Goal: Task Accomplishment & Management: Manage account settings

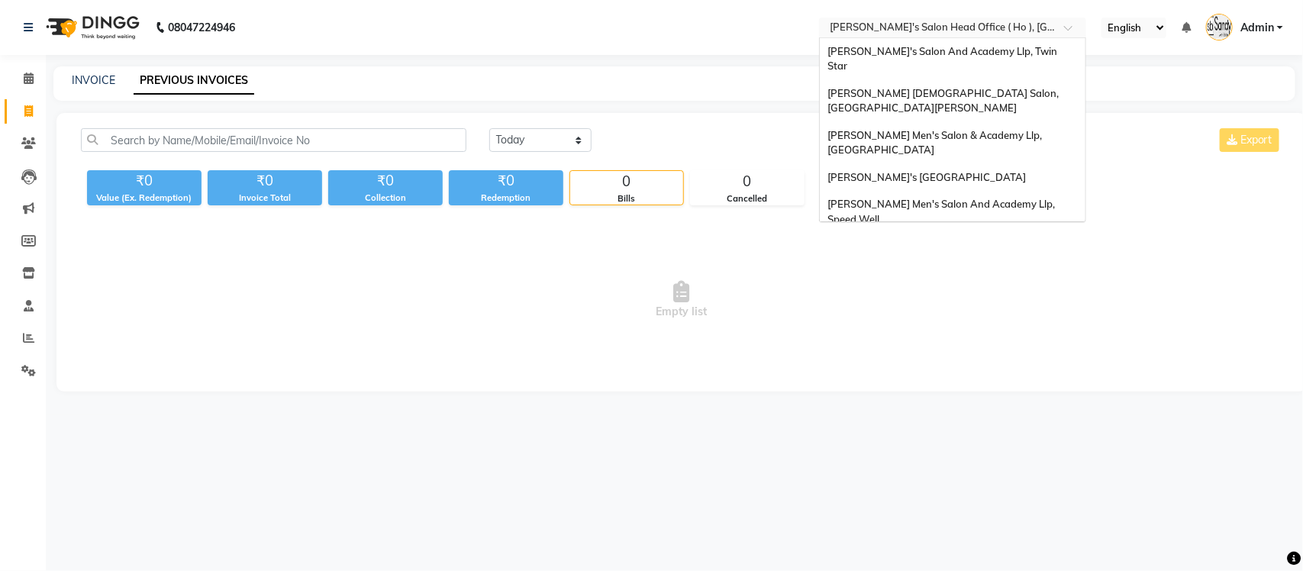
scroll to position [50, 0]
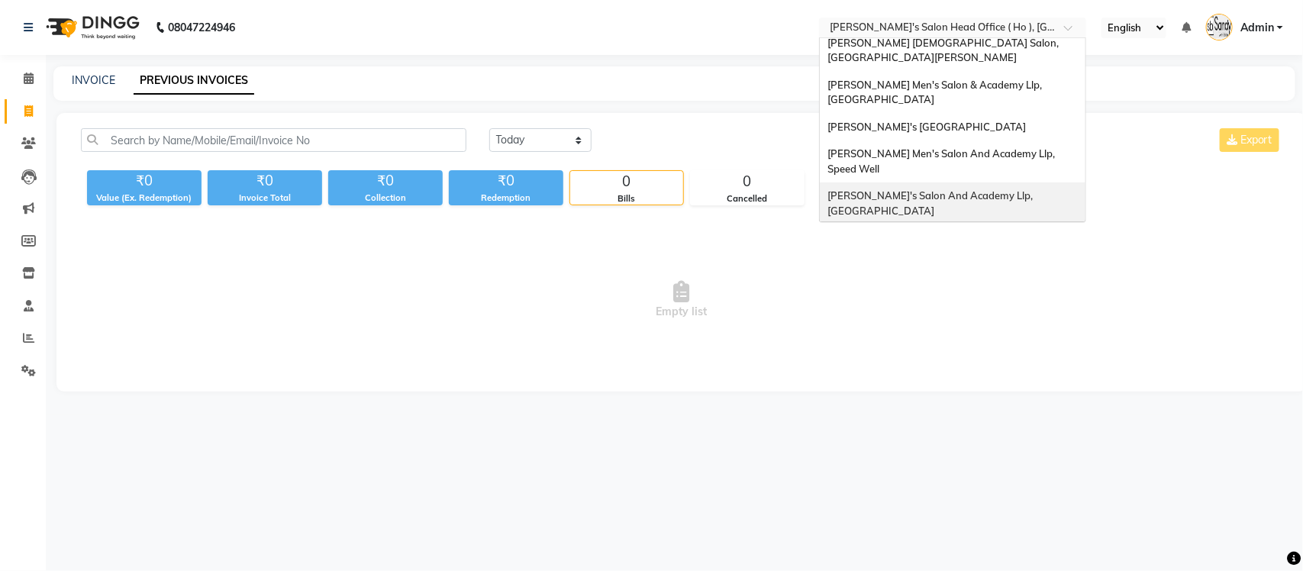
click at [934, 182] on div "[PERSON_NAME]'s Salon And Academy Llp, [GEOGRAPHIC_DATA]" at bounding box center [953, 203] width 266 height 42
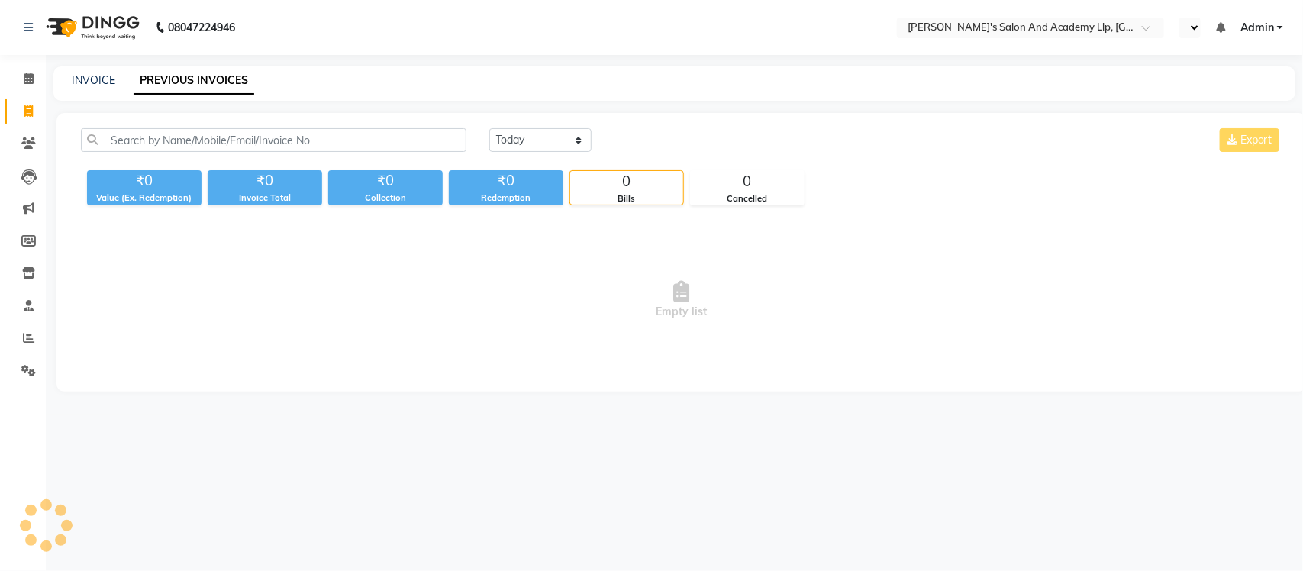
select select "en"
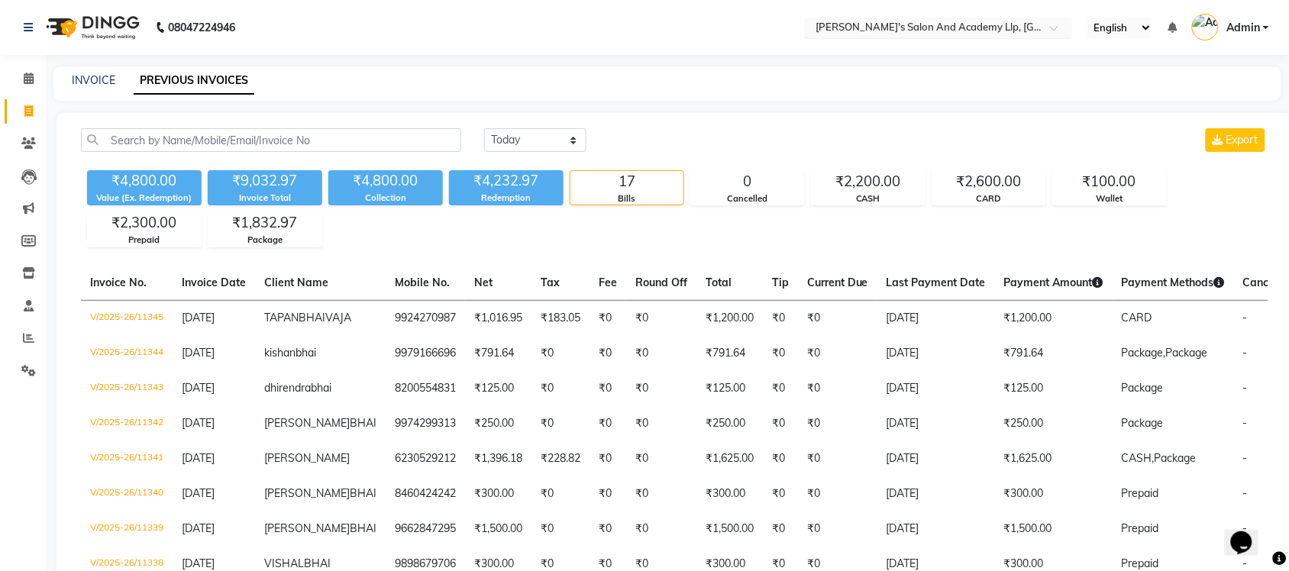
click at [1005, 23] on input "text" at bounding box center [922, 28] width 221 height 15
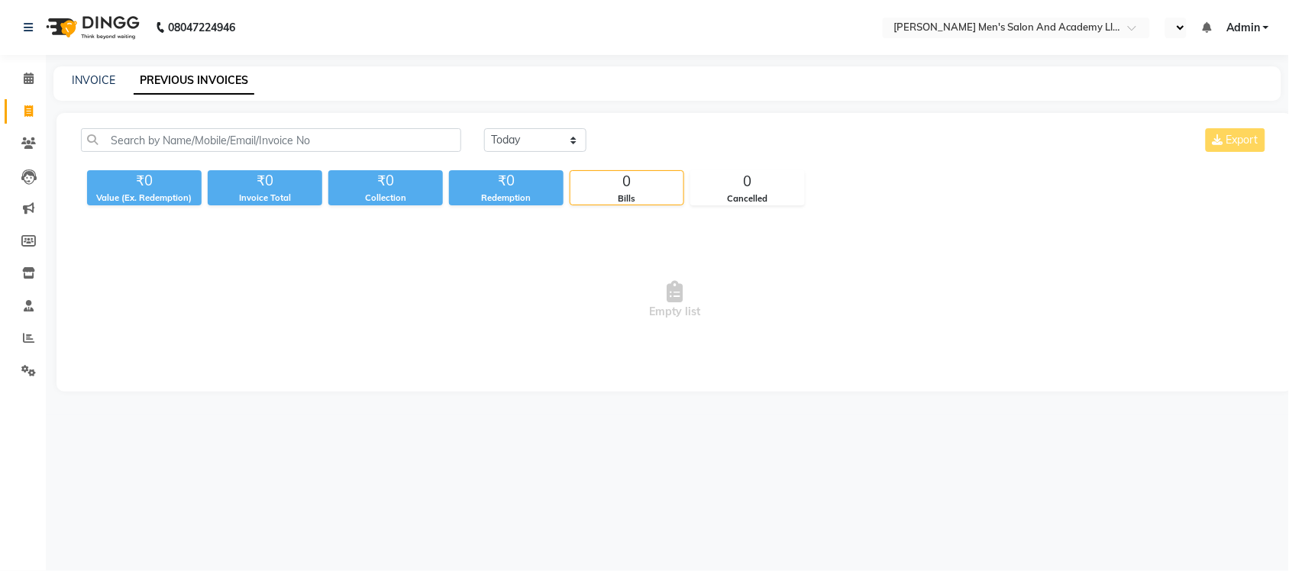
select select "en"
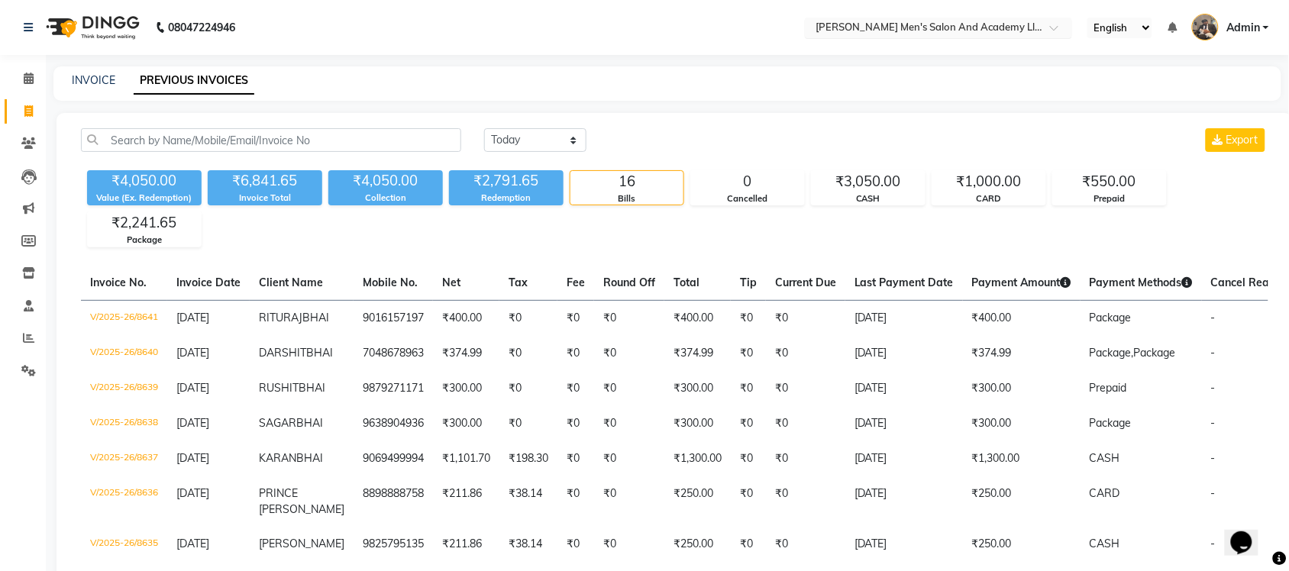
click at [933, 21] on input "text" at bounding box center [922, 28] width 221 height 15
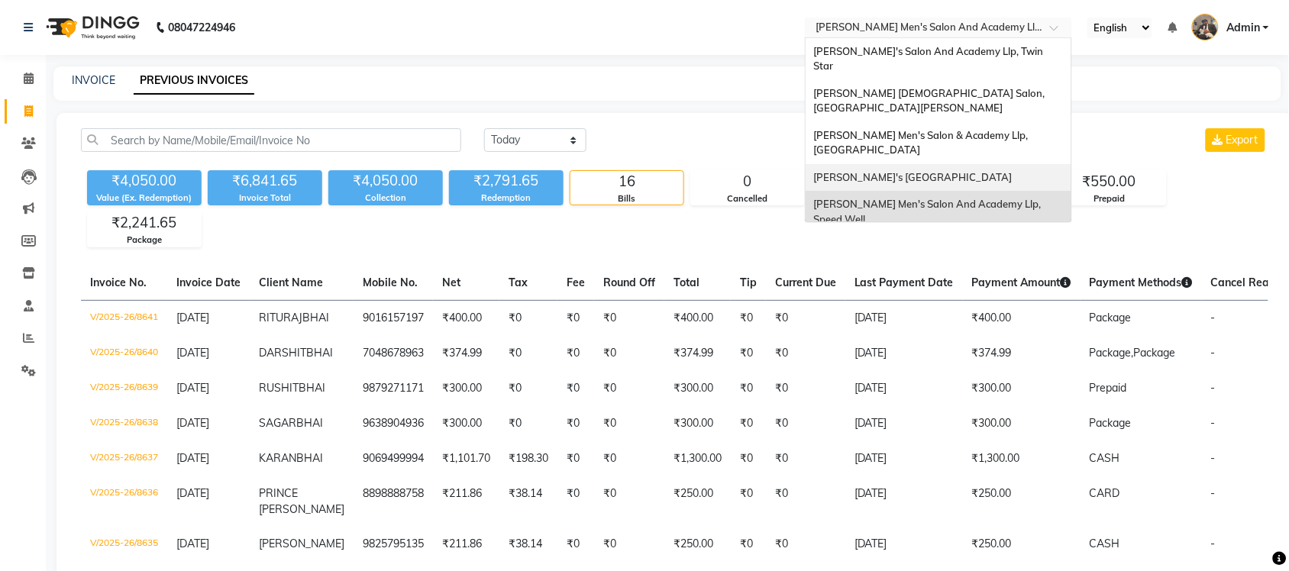
click at [933, 171] on span "[PERSON_NAME]'s [GEOGRAPHIC_DATA]" at bounding box center [912, 177] width 198 height 12
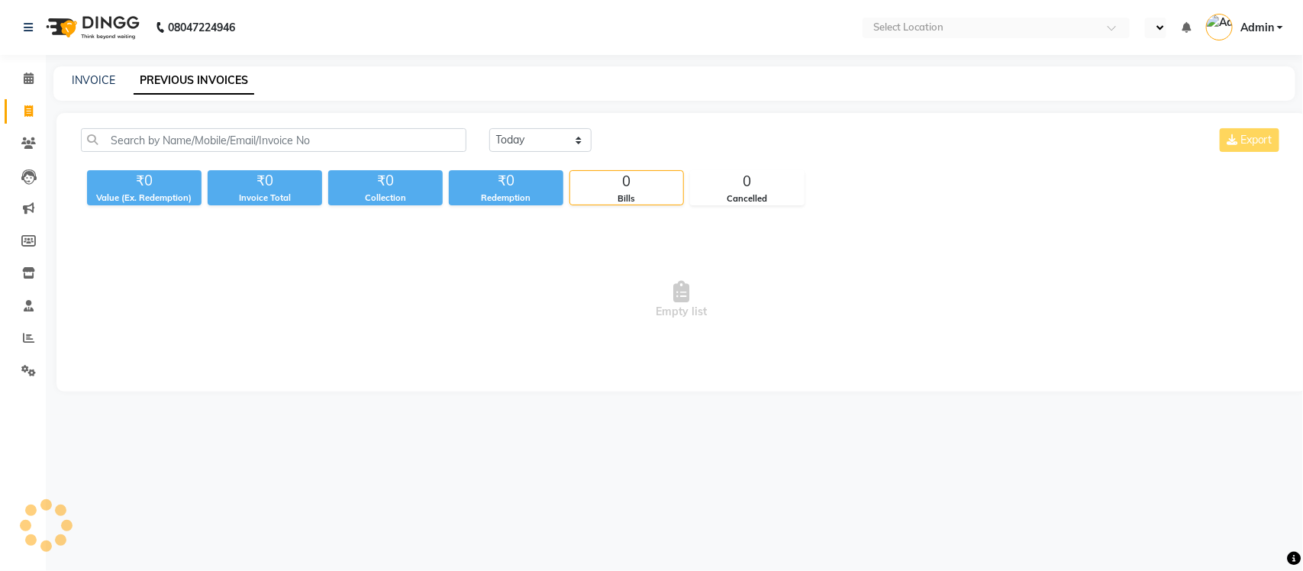
select select "en"
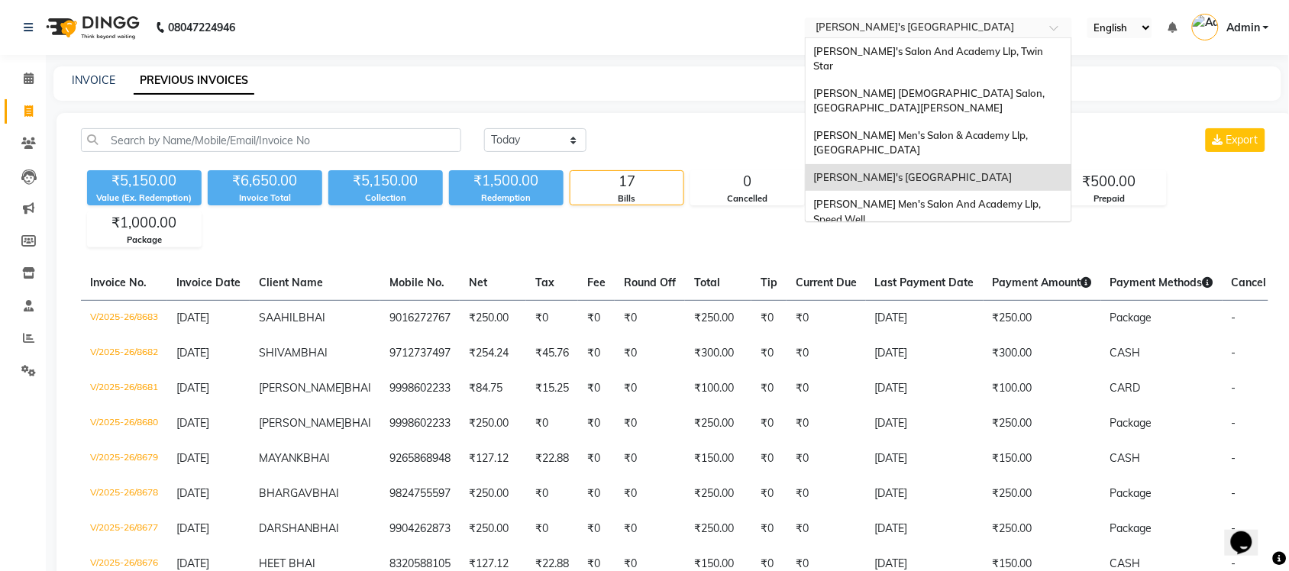
click at [989, 27] on input "text" at bounding box center [922, 28] width 221 height 15
click at [982, 129] on span "[PERSON_NAME] Men's Salon & Academy Llp, [GEOGRAPHIC_DATA]" at bounding box center [921, 142] width 217 height 27
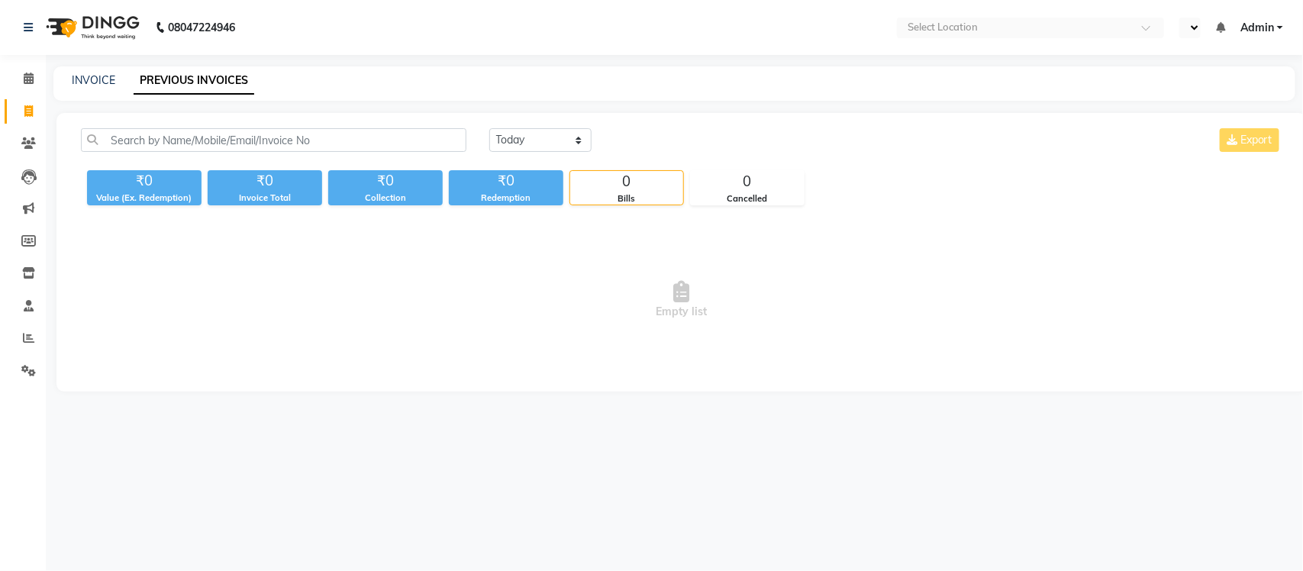
select select "en"
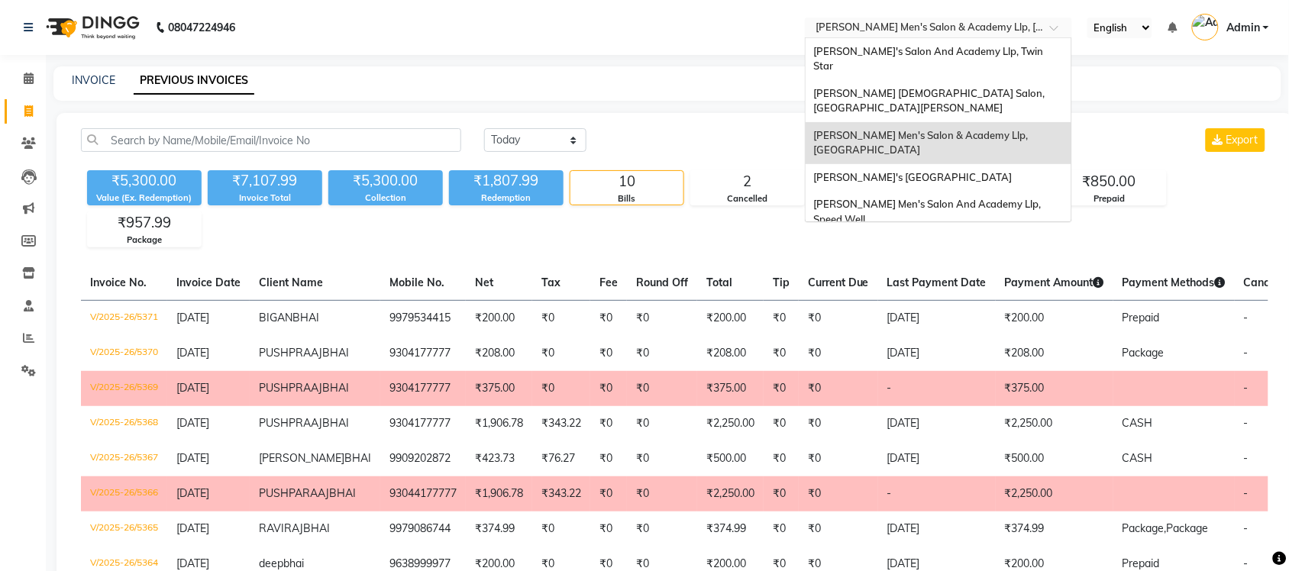
drag, startPoint x: 1008, startPoint y: 25, endPoint x: 1004, endPoint y: 43, distance: 18.1
click at [1009, 25] on input "text" at bounding box center [922, 28] width 221 height 15
click at [1001, 86] on div "[PERSON_NAME] [DEMOGRAPHIC_DATA] Salon, [GEOGRAPHIC_DATA][PERSON_NAME]" at bounding box center [938, 101] width 266 height 42
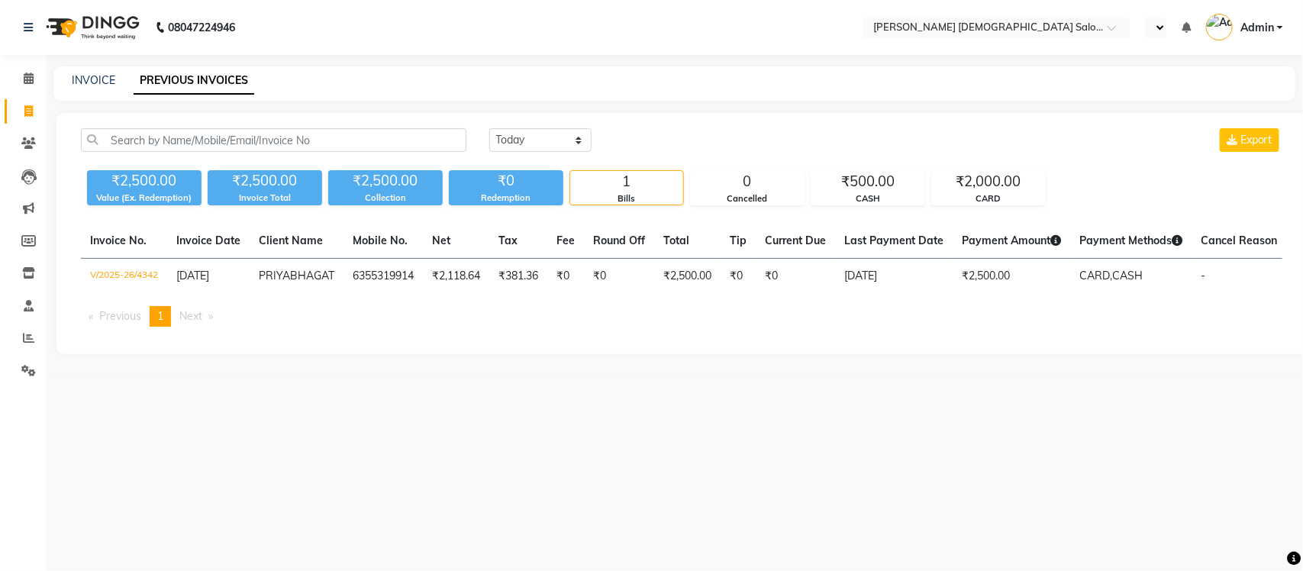
select select "en"
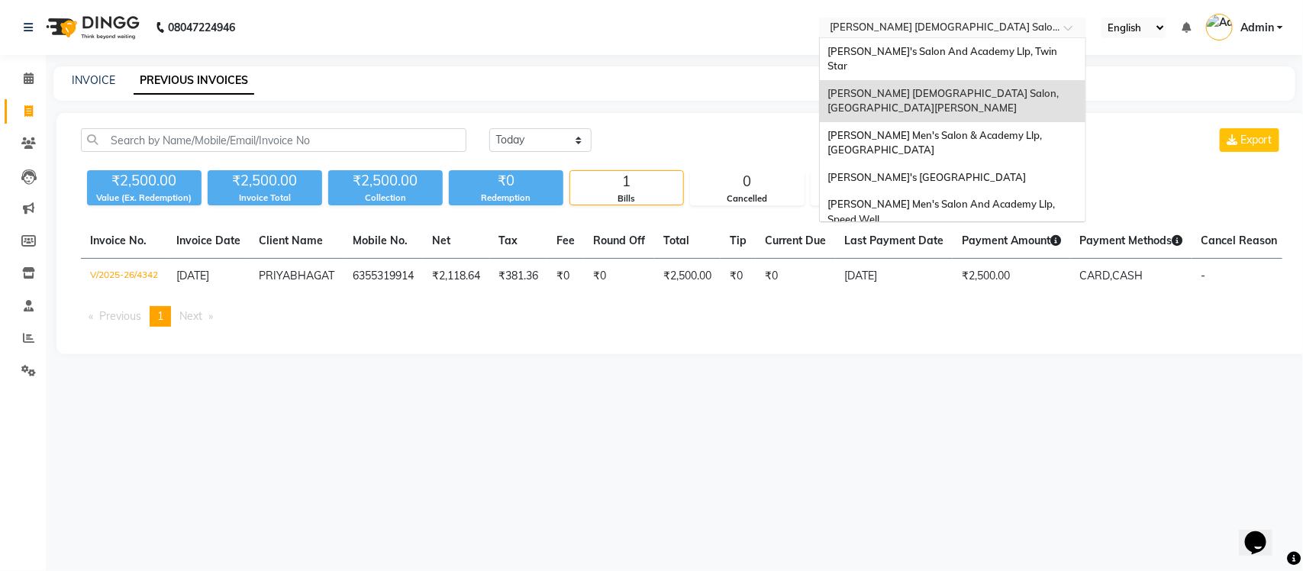
click at [985, 24] on input "text" at bounding box center [937, 28] width 221 height 15
click at [973, 51] on span "Sandy Men's Salon And Academy Llp, Twin Star" at bounding box center [943, 58] width 232 height 27
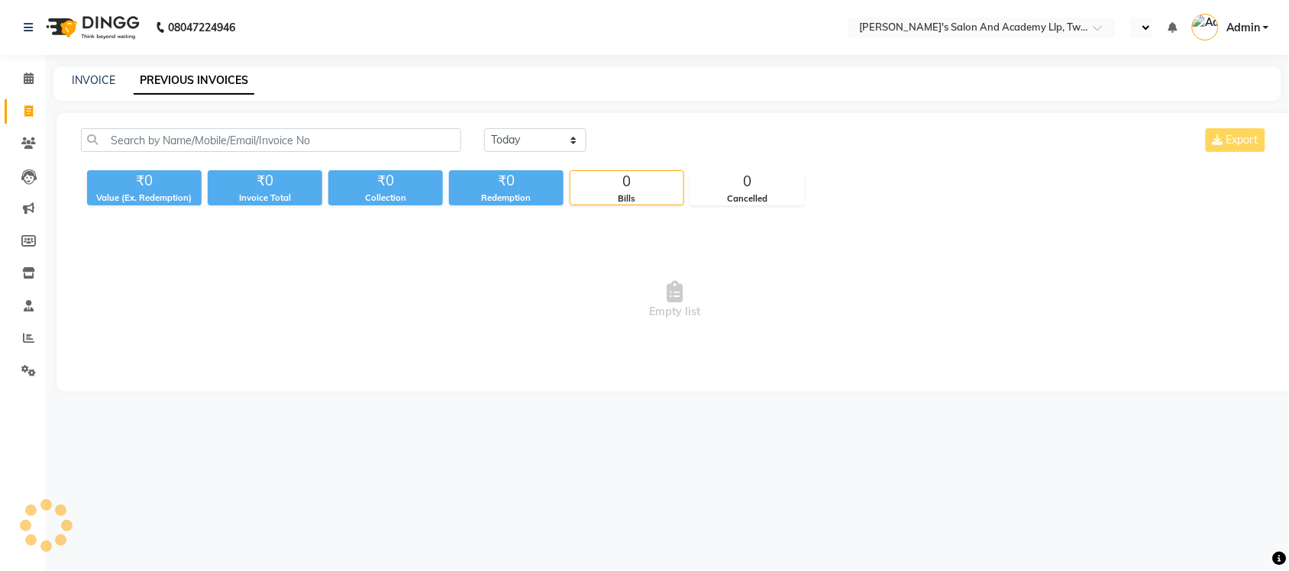
select select "en"
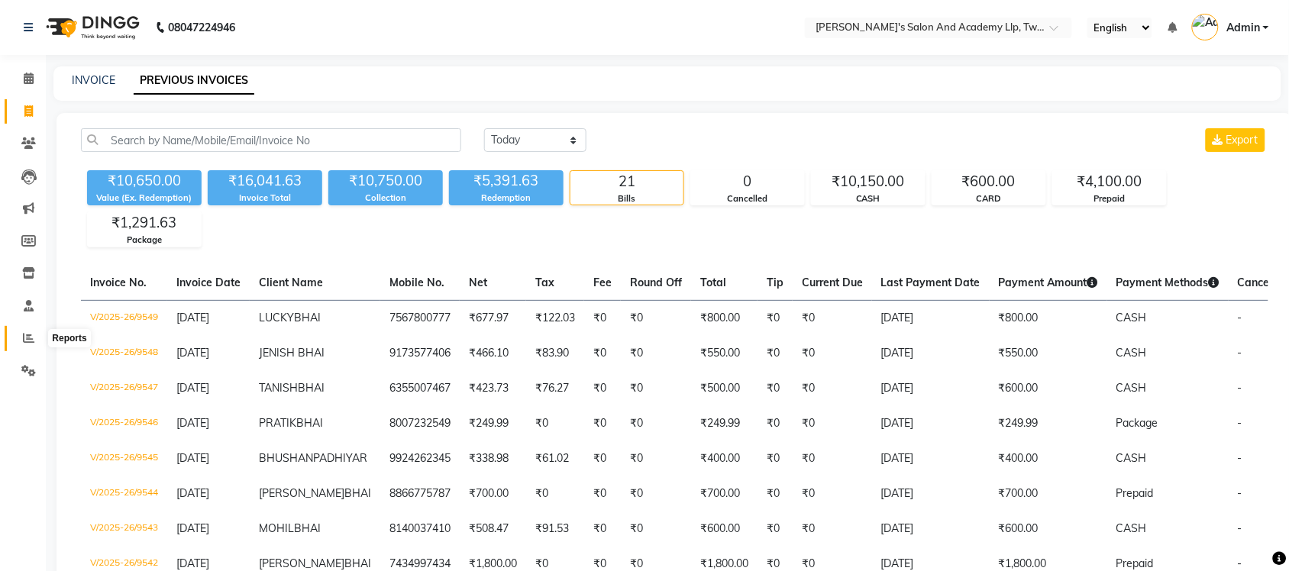
click at [25, 336] on icon at bounding box center [28, 337] width 11 height 11
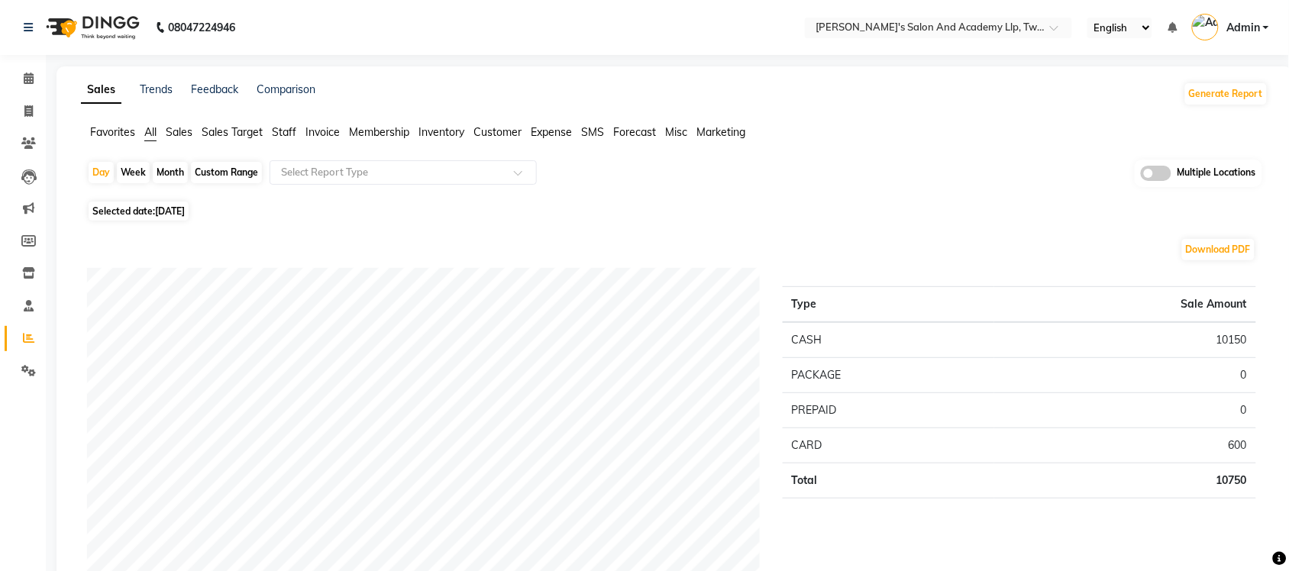
click at [1142, 169] on span at bounding box center [1155, 173] width 31 height 15
click at [1140, 176] on input "checkbox" at bounding box center [1140, 176] width 0 height 0
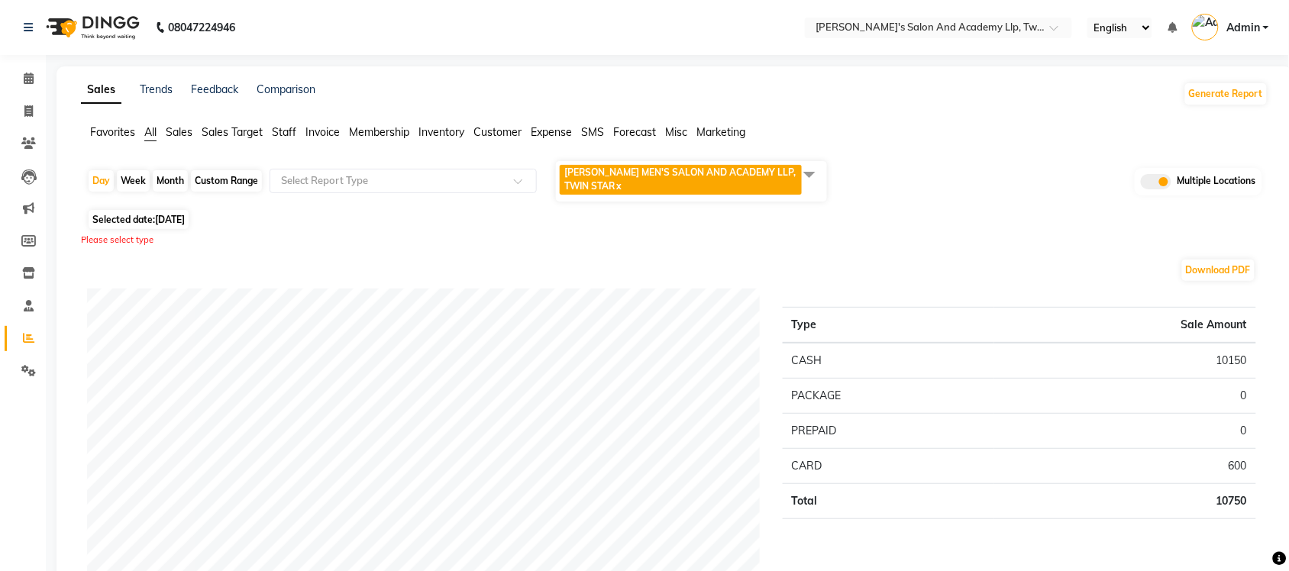
click at [806, 174] on span at bounding box center [809, 174] width 31 height 29
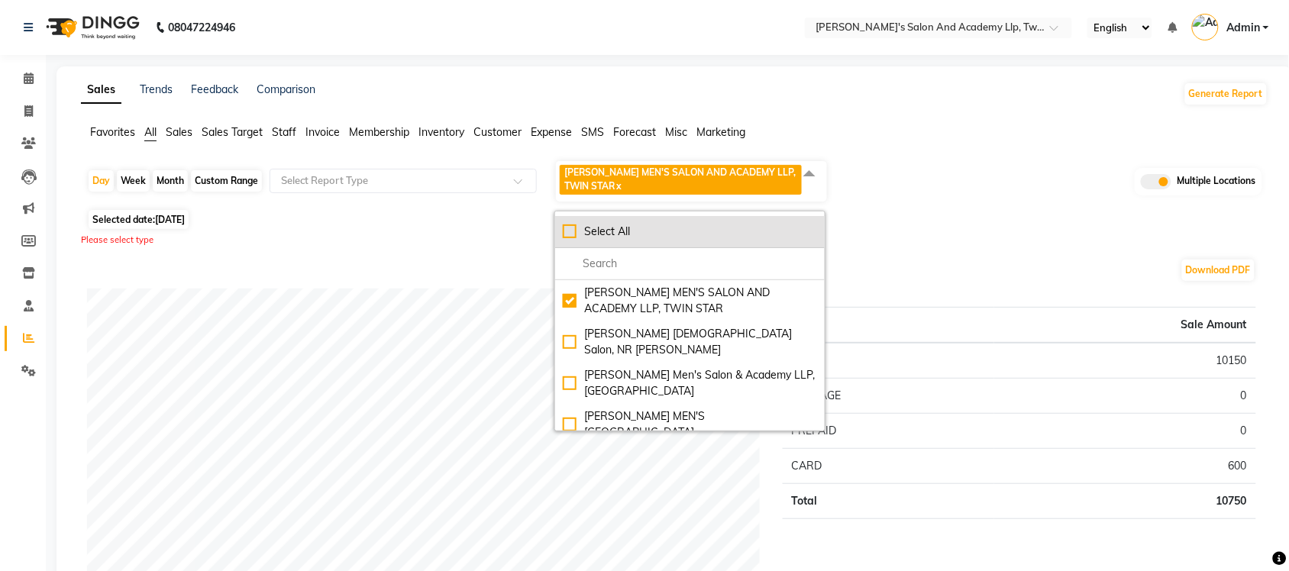
click at [576, 231] on div "Select All" at bounding box center [690, 232] width 254 height 16
checkbox input "true"
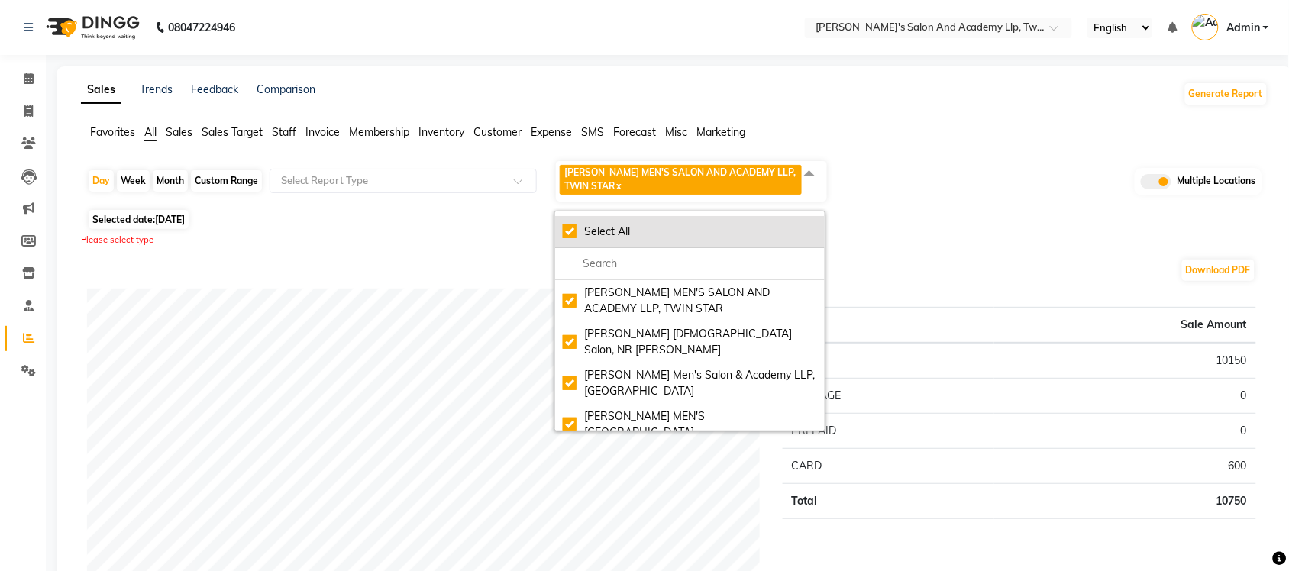
checkbox input "true"
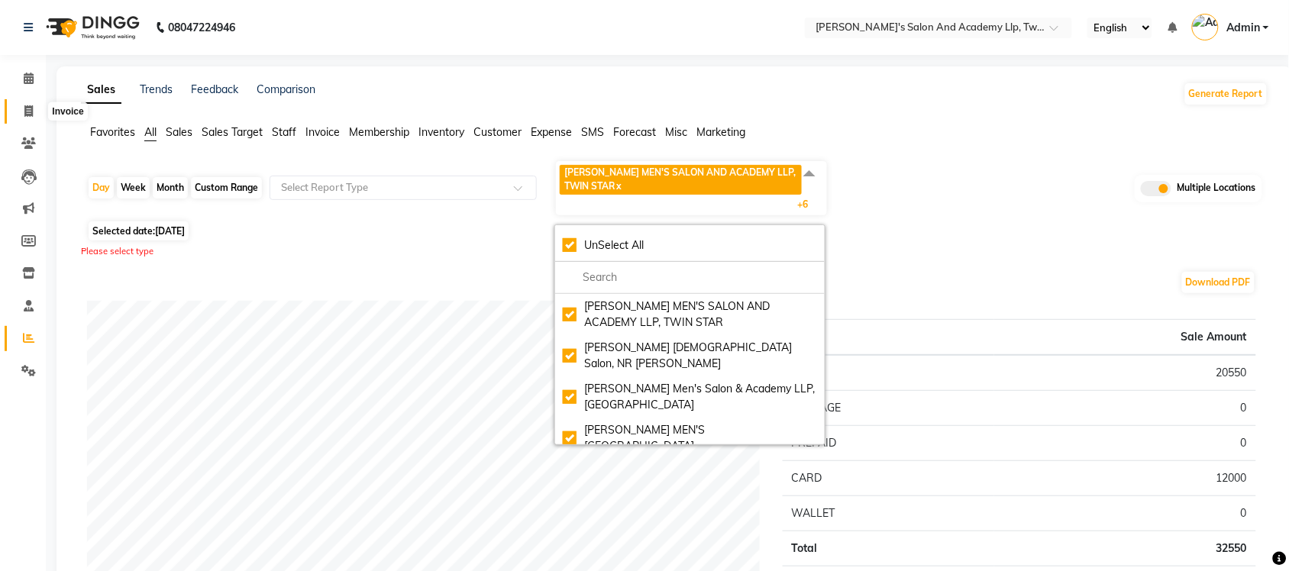
click at [19, 107] on span at bounding box center [28, 112] width 27 height 18
select select "service"
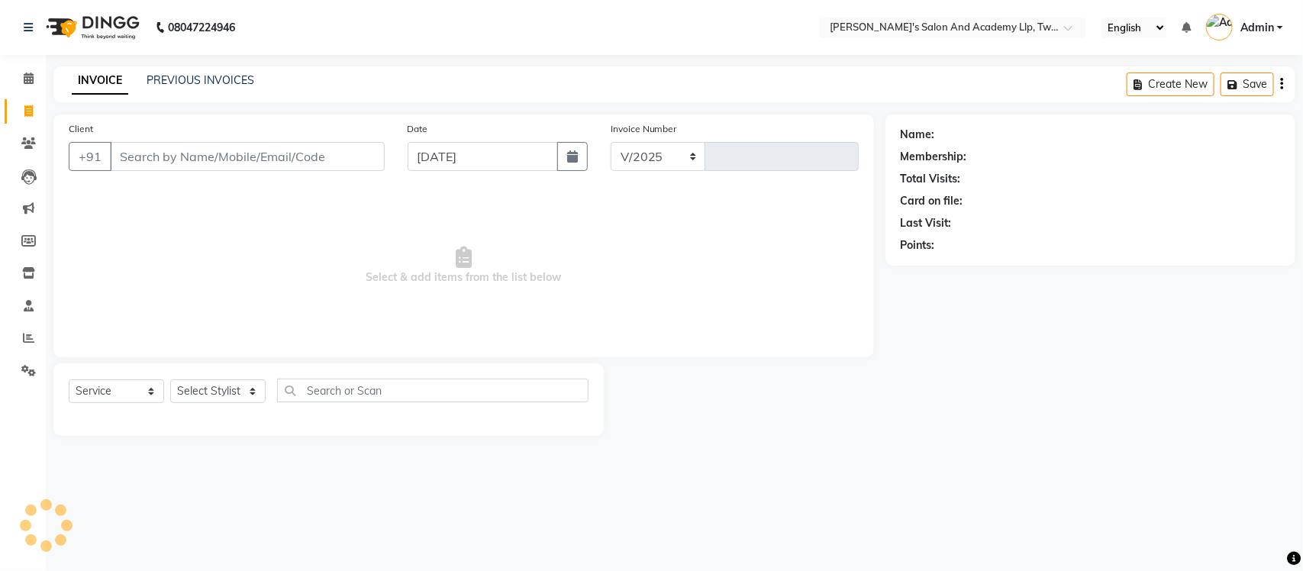
select select "6985"
type input "9550"
click at [162, 81] on link "PREVIOUS INVOICES" at bounding box center [201, 80] width 108 height 14
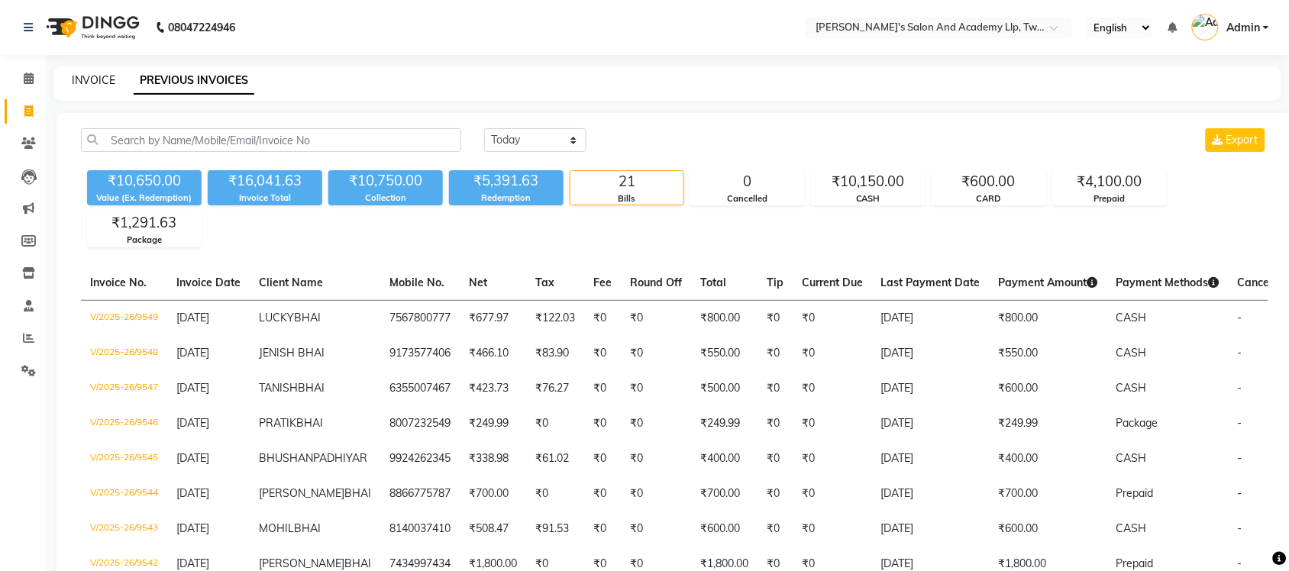
click at [93, 85] on link "INVOICE" at bounding box center [94, 80] width 44 height 14
select select "service"
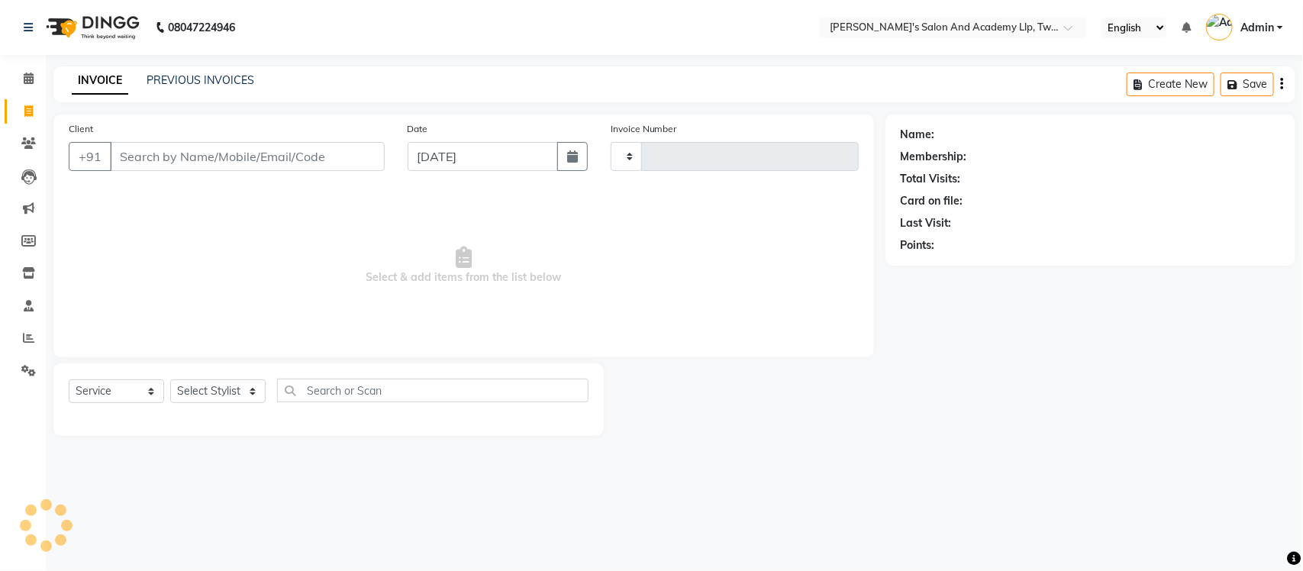
type input "9550"
select select "6985"
click at [28, 144] on icon at bounding box center [28, 142] width 15 height 11
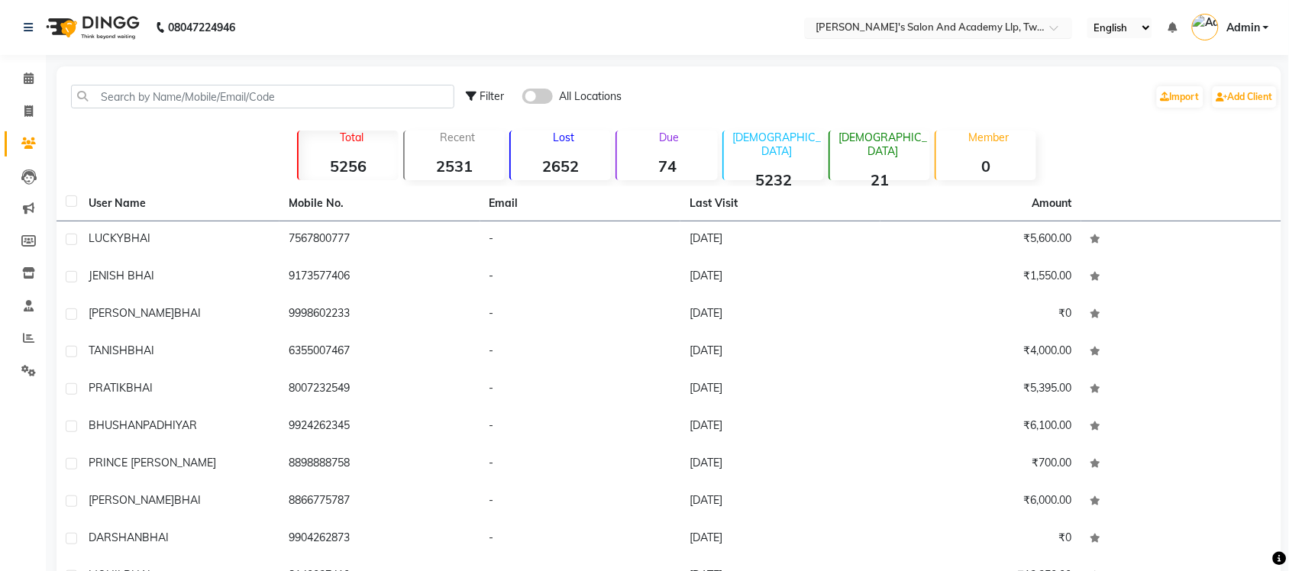
click at [986, 27] on input "text" at bounding box center [922, 28] width 221 height 15
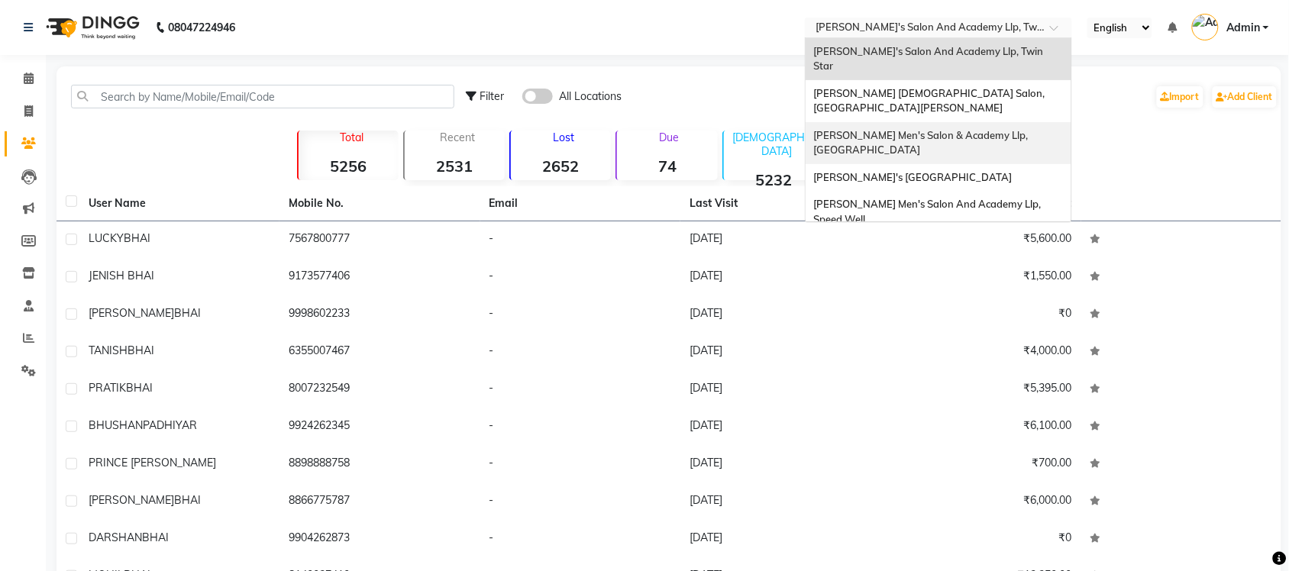
scroll to position [50, 0]
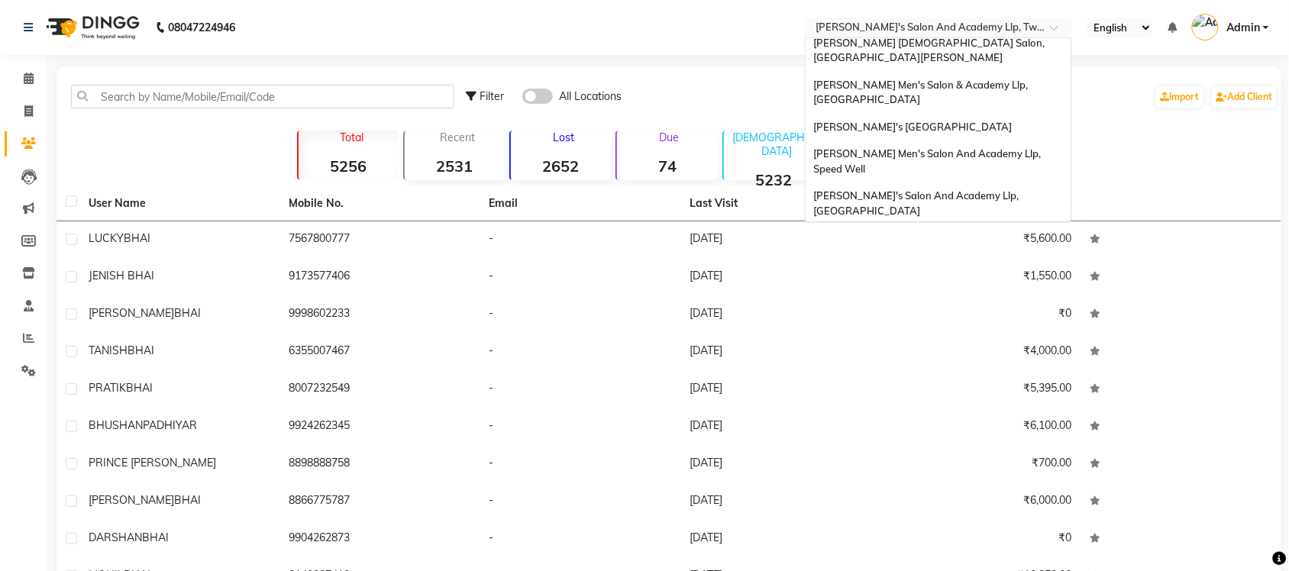
click at [972, 231] on span "Sandy Men's Salon Head Office ( Ho ), University Road" at bounding box center [916, 244] width 207 height 27
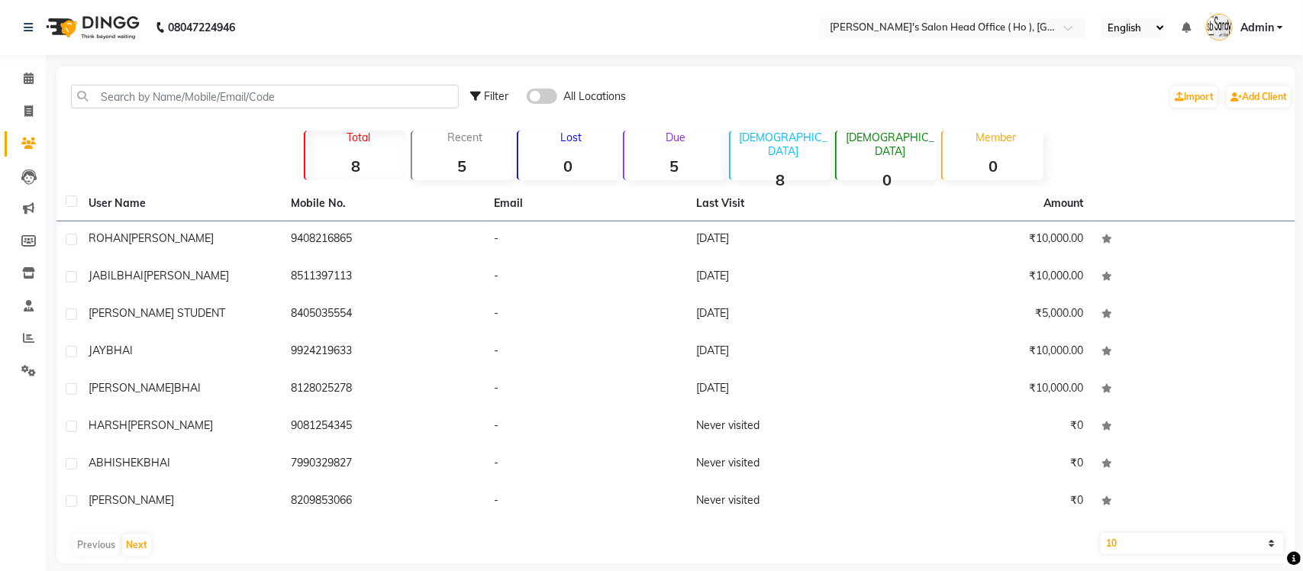
select select "en"
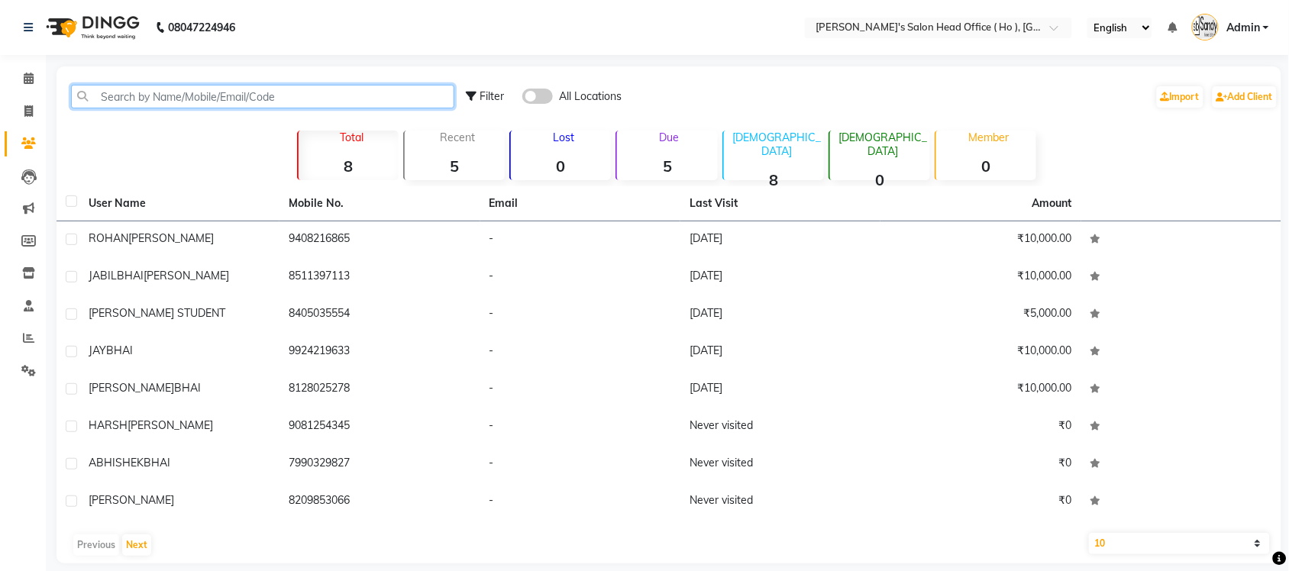
drag, startPoint x: 257, startPoint y: 113, endPoint x: 275, endPoint y: 93, distance: 26.5
click at [275, 93] on input "text" at bounding box center [262, 97] width 383 height 24
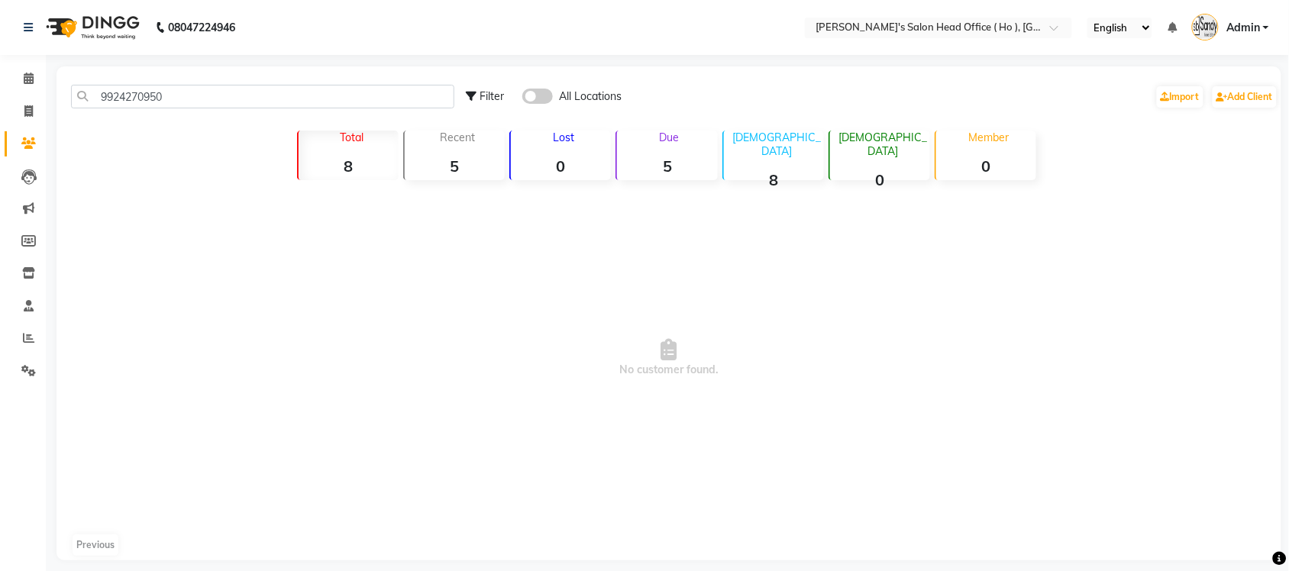
click at [539, 92] on span at bounding box center [537, 96] width 31 height 15
click at [522, 98] on input "checkbox" at bounding box center [522, 98] width 0 height 0
click at [539, 92] on span at bounding box center [537, 96] width 31 height 15
click at [522, 98] on input "checkbox" at bounding box center [522, 98] width 0 height 0
click at [539, 92] on span at bounding box center [537, 96] width 31 height 15
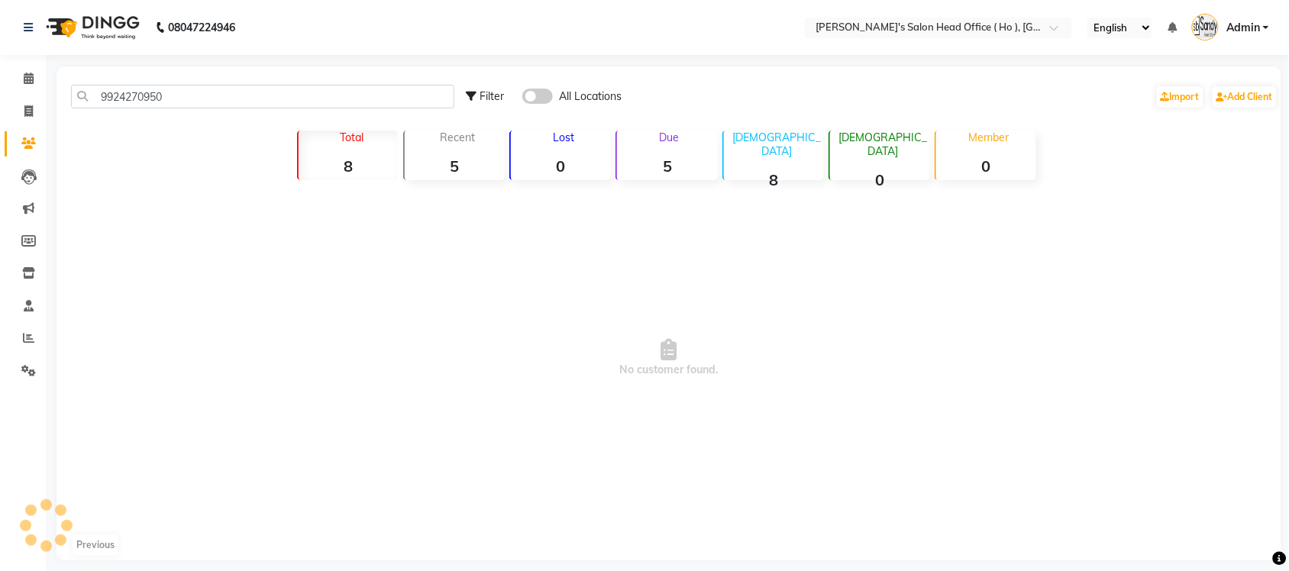
click at [522, 98] on input "checkbox" at bounding box center [522, 98] width 0 height 0
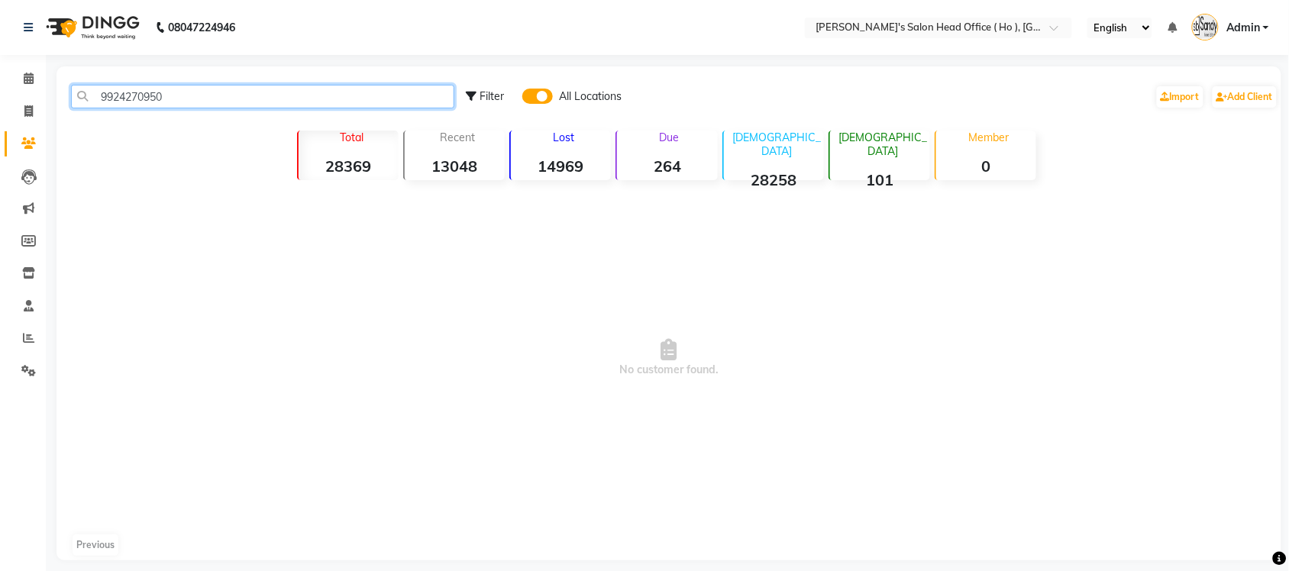
click at [253, 105] on input "9924270950" at bounding box center [262, 97] width 383 height 24
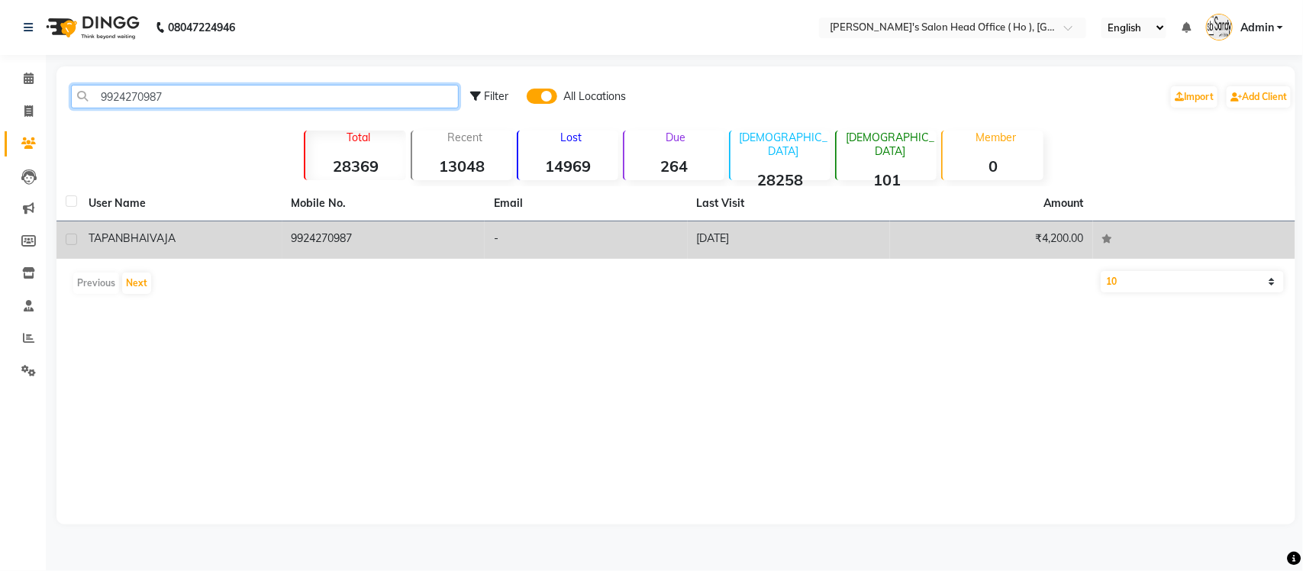
type input "9924270987"
click at [158, 240] on span "VAJA" at bounding box center [163, 238] width 26 height 14
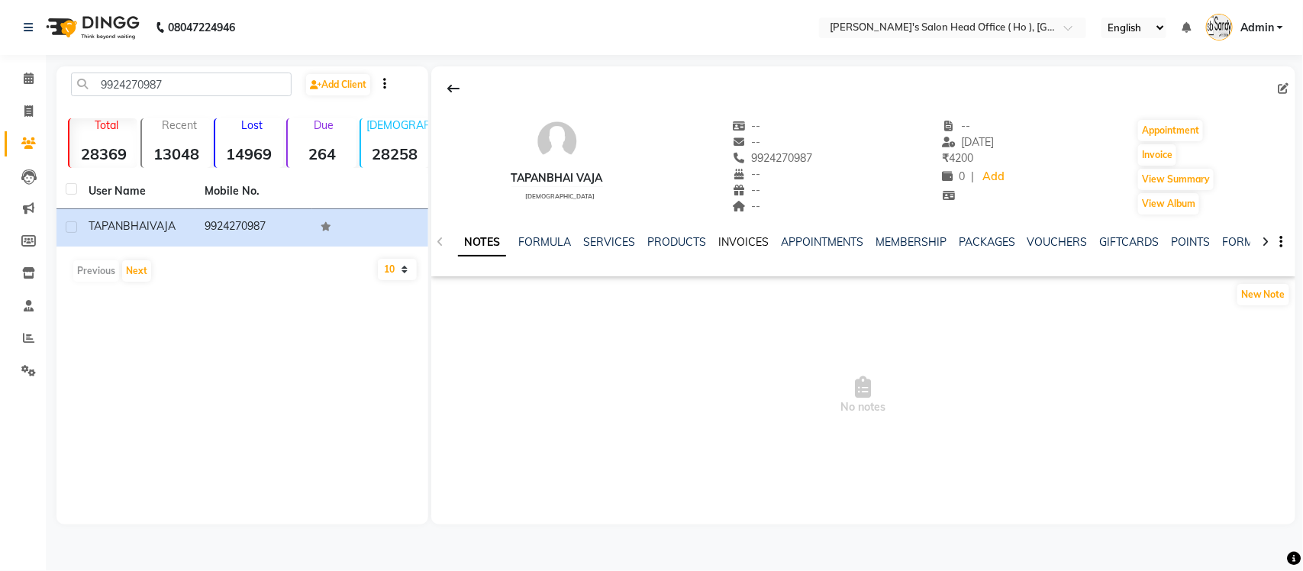
click at [731, 244] on link "INVOICES" at bounding box center [743, 242] width 50 height 14
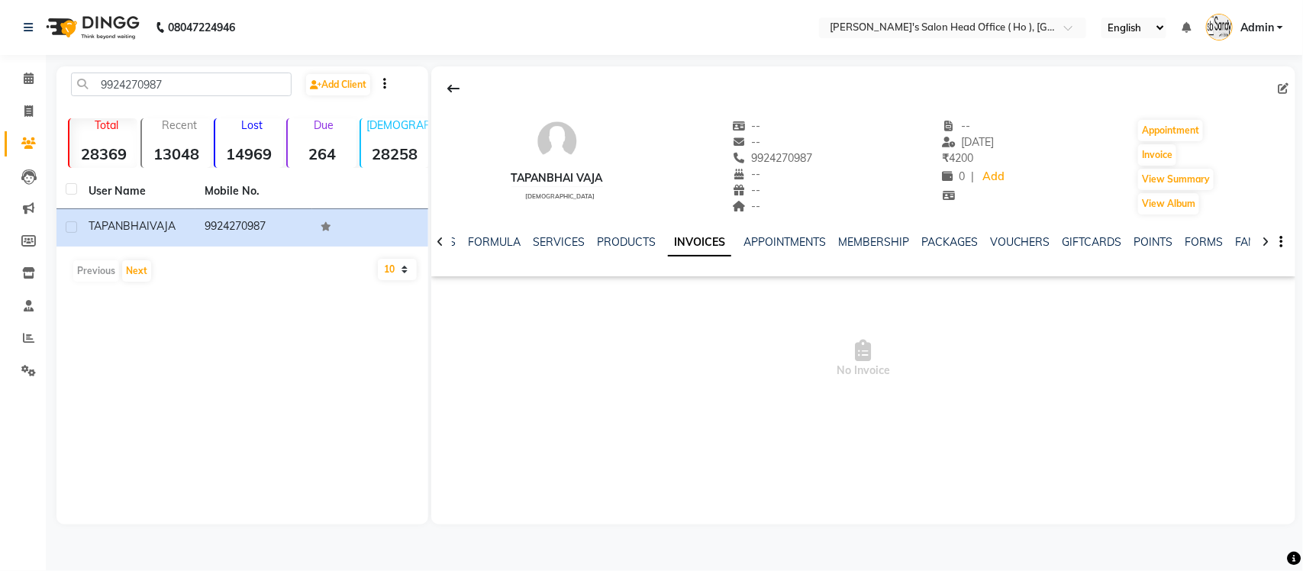
click at [1262, 242] on icon at bounding box center [1265, 242] width 7 height 11
click at [1262, 243] on icon at bounding box center [1265, 242] width 7 height 11
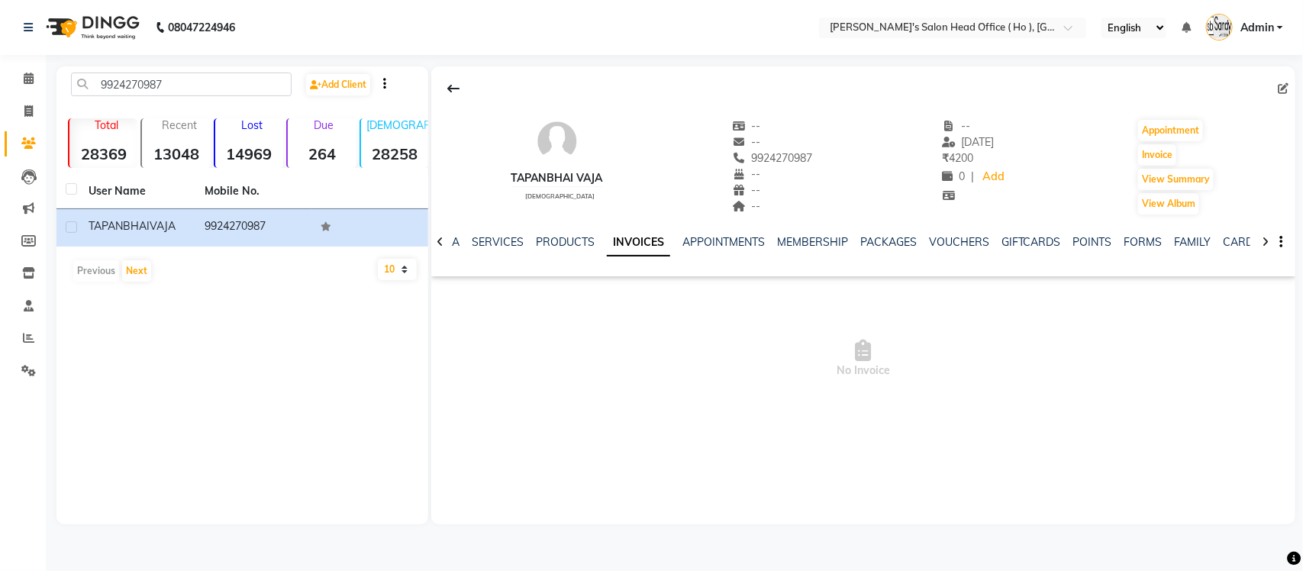
click at [1262, 243] on icon at bounding box center [1265, 242] width 7 height 11
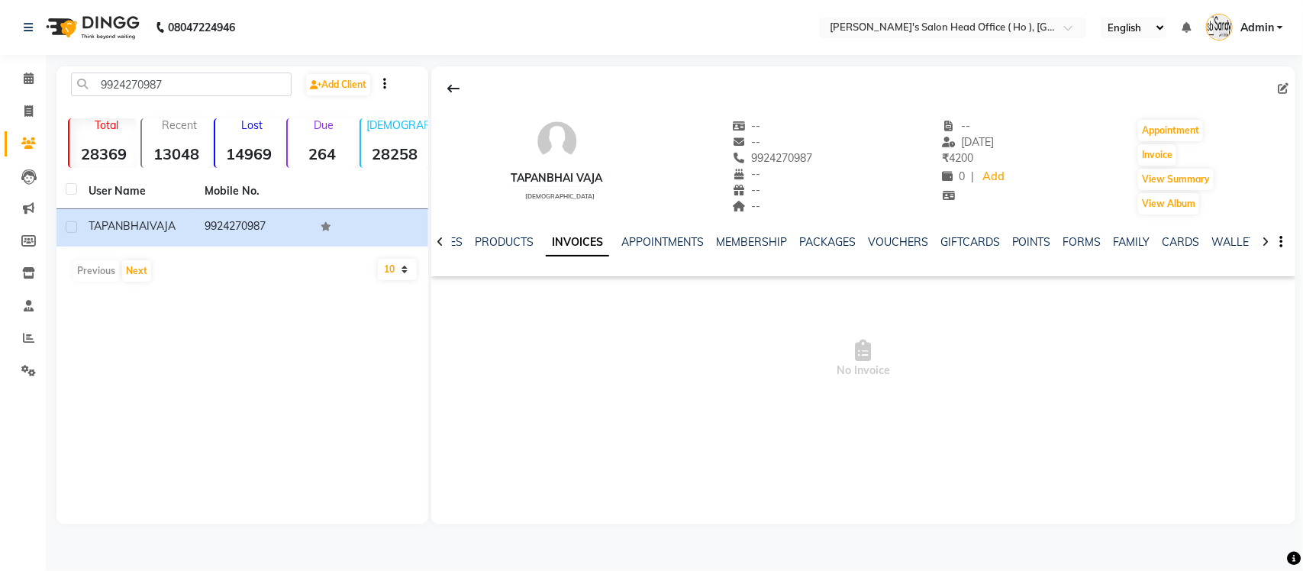
click at [1262, 243] on icon at bounding box center [1265, 242] width 7 height 11
click at [1261, 243] on div "NOTES FORMULA SERVICES PRODUCTS INVOICES APPOINTMENTS MEMBERSHIP PACKAGES VOUCH…" at bounding box center [863, 242] width 864 height 53
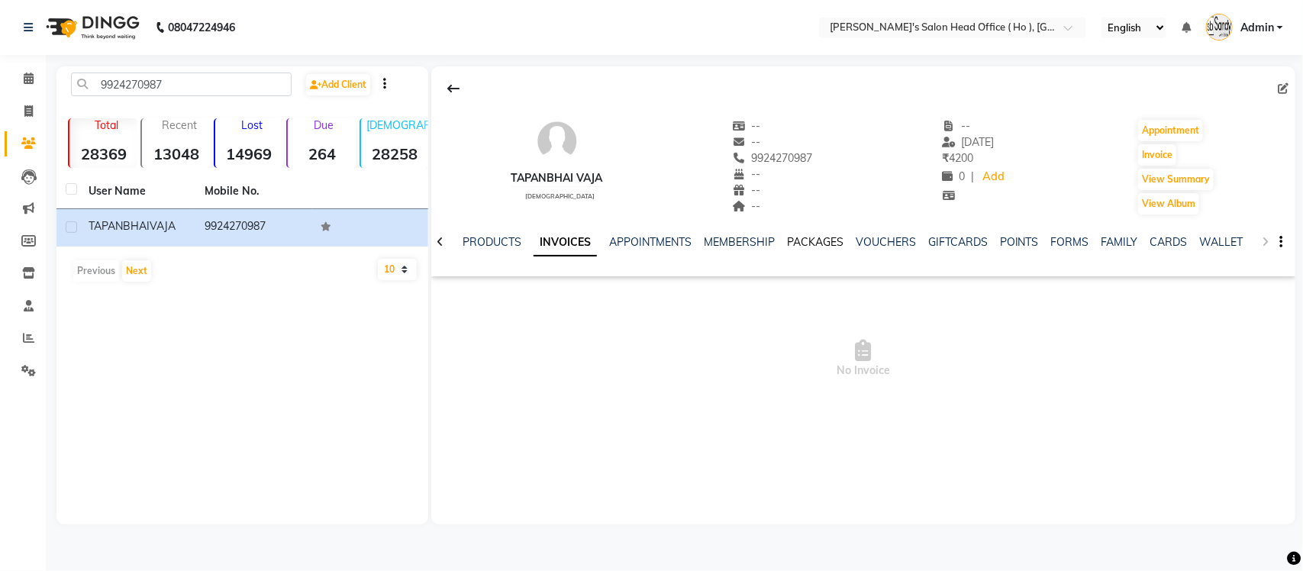
click at [805, 245] on link "PACKAGES" at bounding box center [815, 242] width 56 height 14
click at [806, 238] on link "MEMBERSHIP" at bounding box center [824, 242] width 71 height 14
click at [441, 242] on icon at bounding box center [440, 242] width 7 height 11
click at [501, 235] on link "FORMULA" at bounding box center [482, 242] width 53 height 14
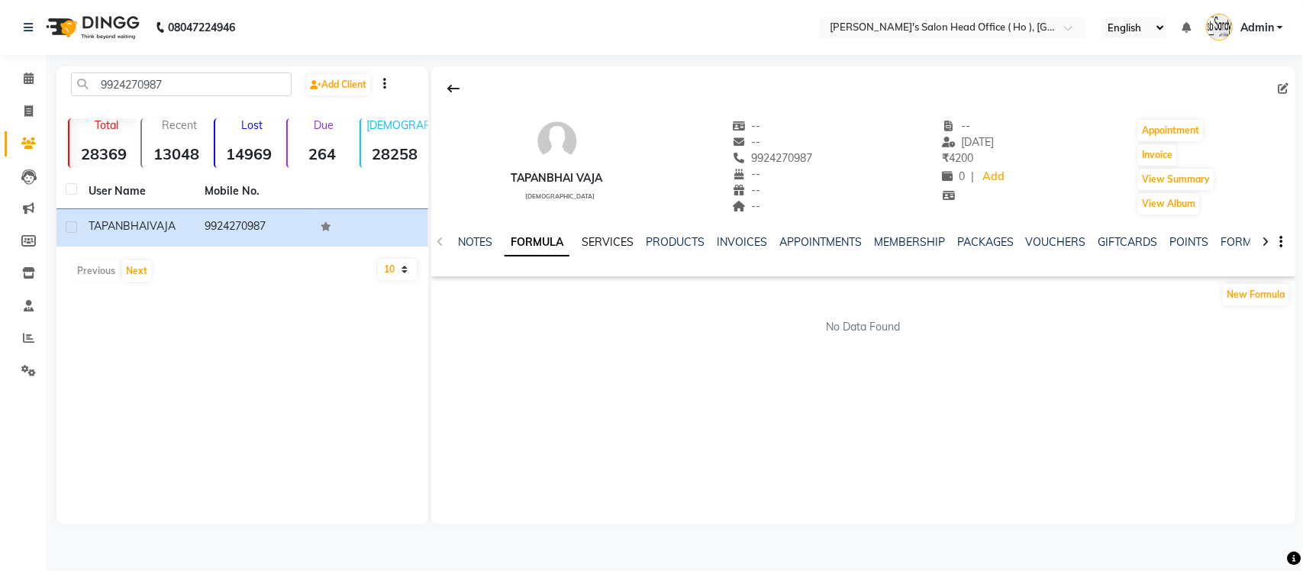
click at [627, 246] on link "SERVICES" at bounding box center [608, 242] width 52 height 14
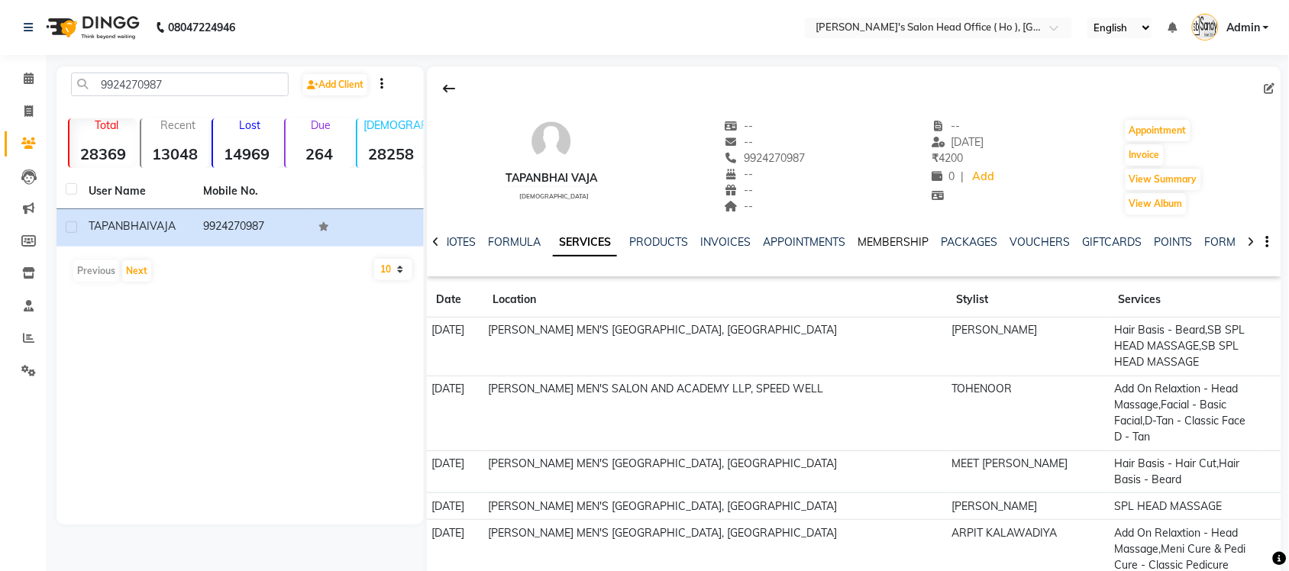
click at [882, 244] on link "MEMBERSHIP" at bounding box center [892, 242] width 71 height 14
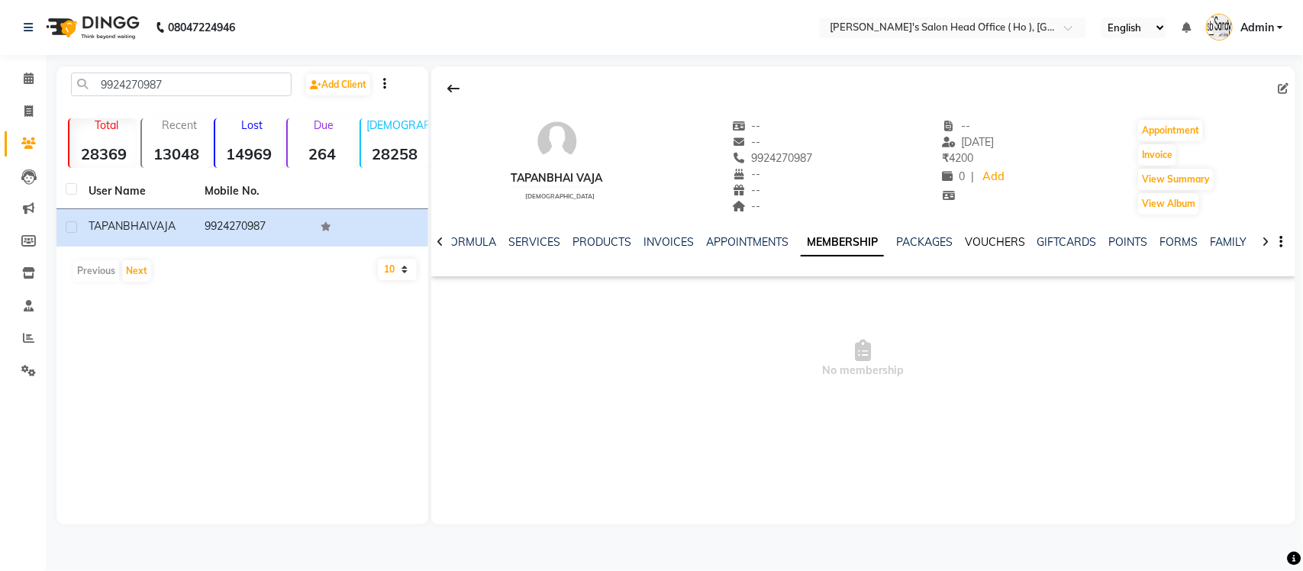
click at [989, 241] on link "VOUCHERS" at bounding box center [995, 242] width 60 height 14
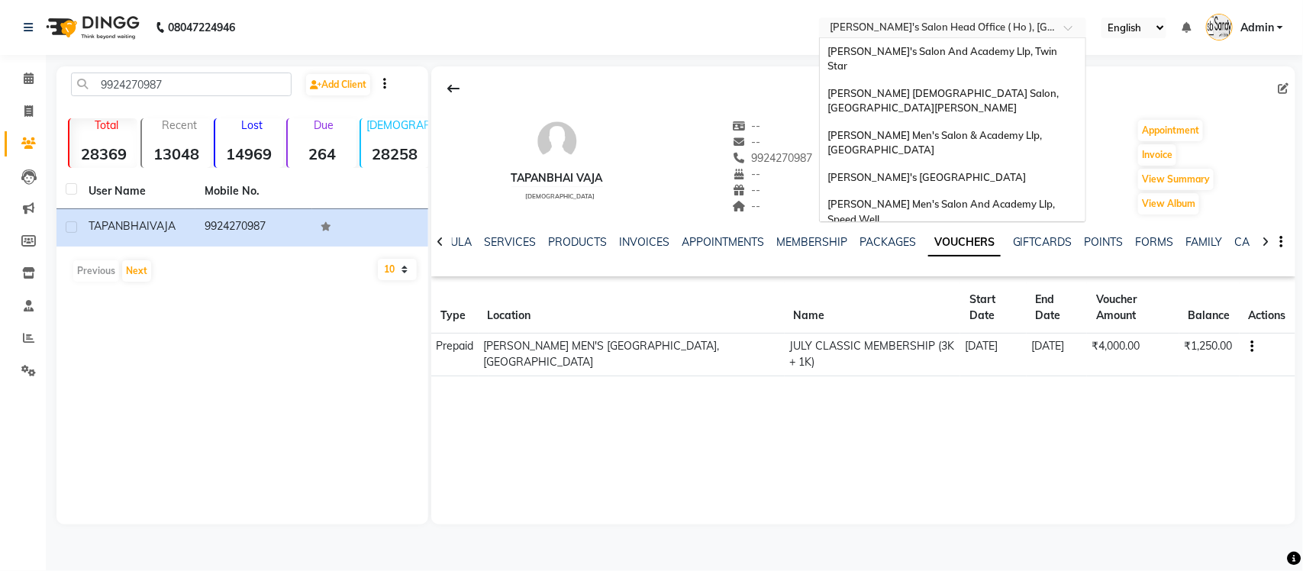
click at [934, 27] on input "text" at bounding box center [937, 28] width 221 height 15
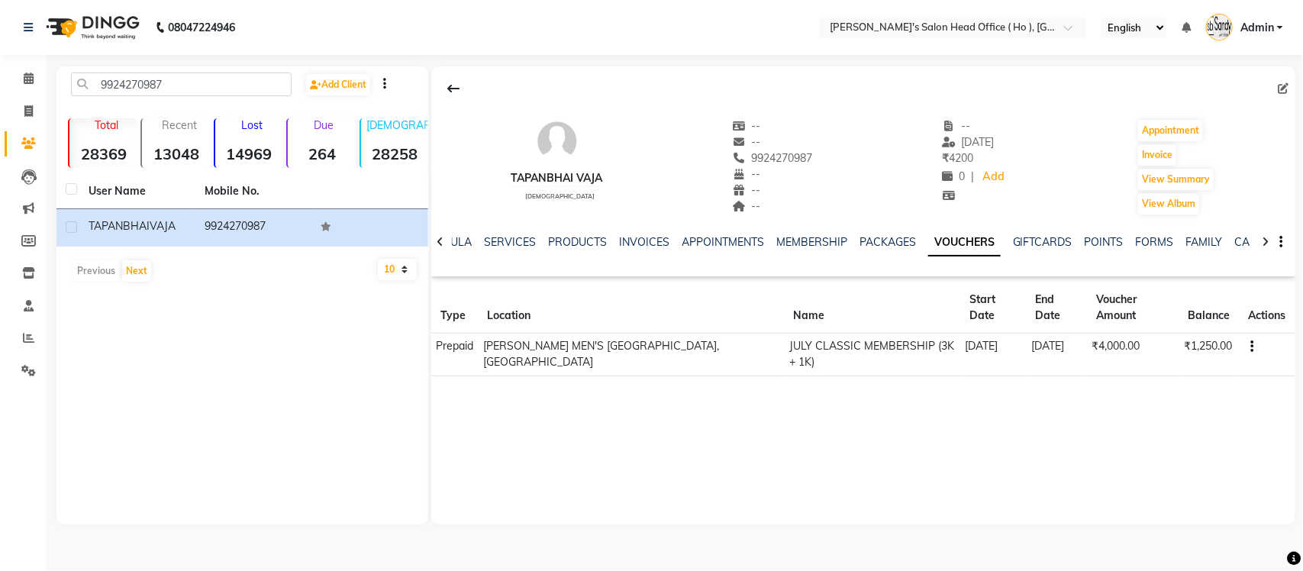
click at [361, 373] on div "9924270987 Add Client Total 28369 Recent 13048 Lost 14969 Due 264 Male 28258 Fe…" at bounding box center [242, 295] width 372 height 458
click at [27, 105] on icon at bounding box center [28, 110] width 8 height 11
select select "service"
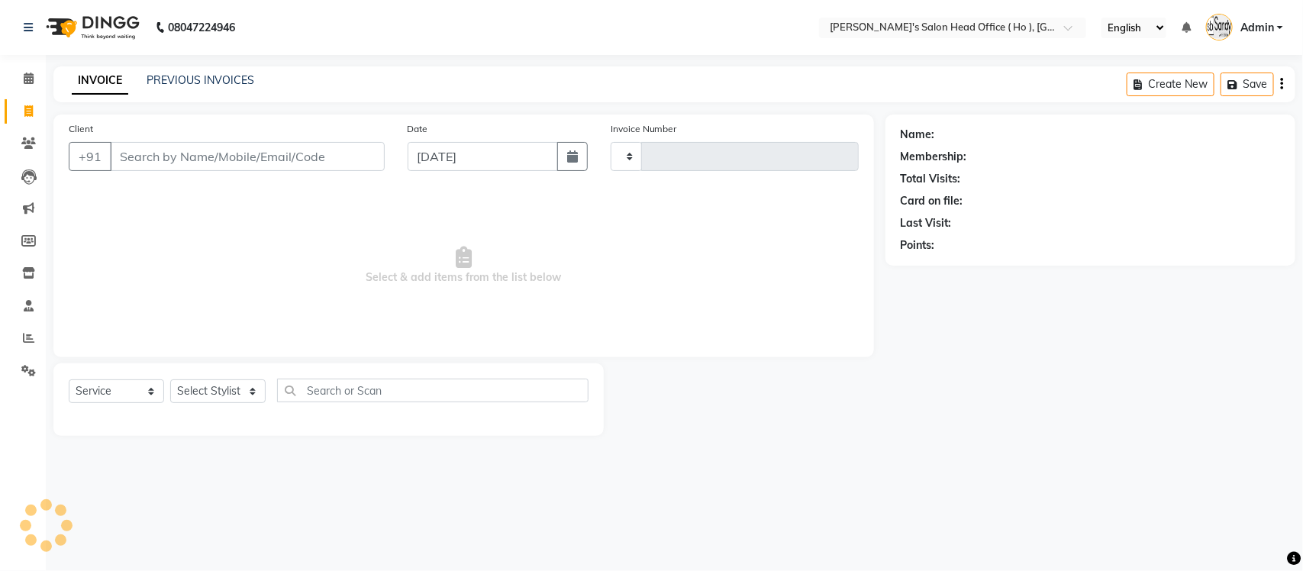
type input "0006"
select select "6981"
select select "membership"
click at [193, 81] on link "PREVIOUS INVOICES" at bounding box center [201, 80] width 108 height 14
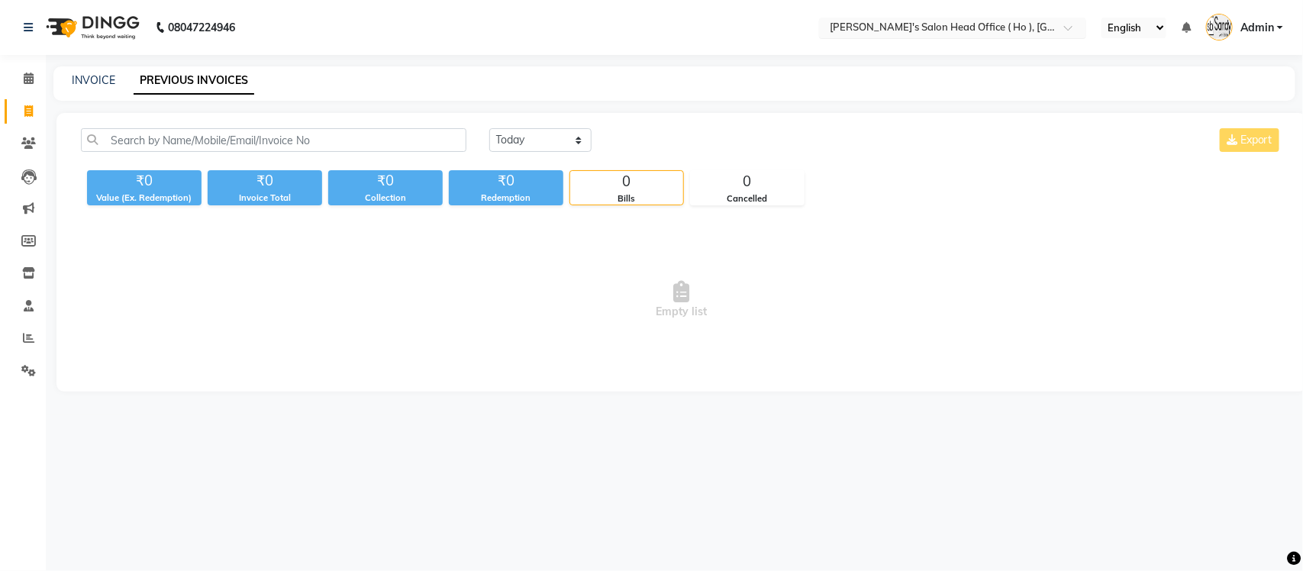
click at [921, 21] on input "text" at bounding box center [937, 28] width 221 height 15
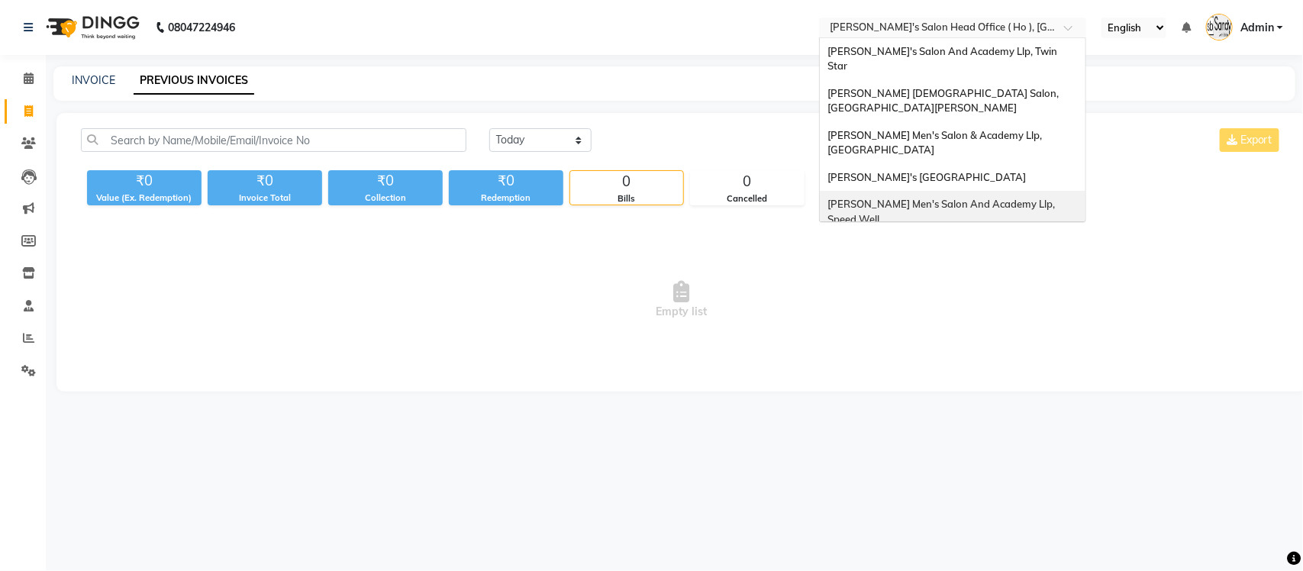
click at [937, 198] on span "[PERSON_NAME] Men's Salon And Academy Llp, Speed Well" at bounding box center [942, 211] width 230 height 27
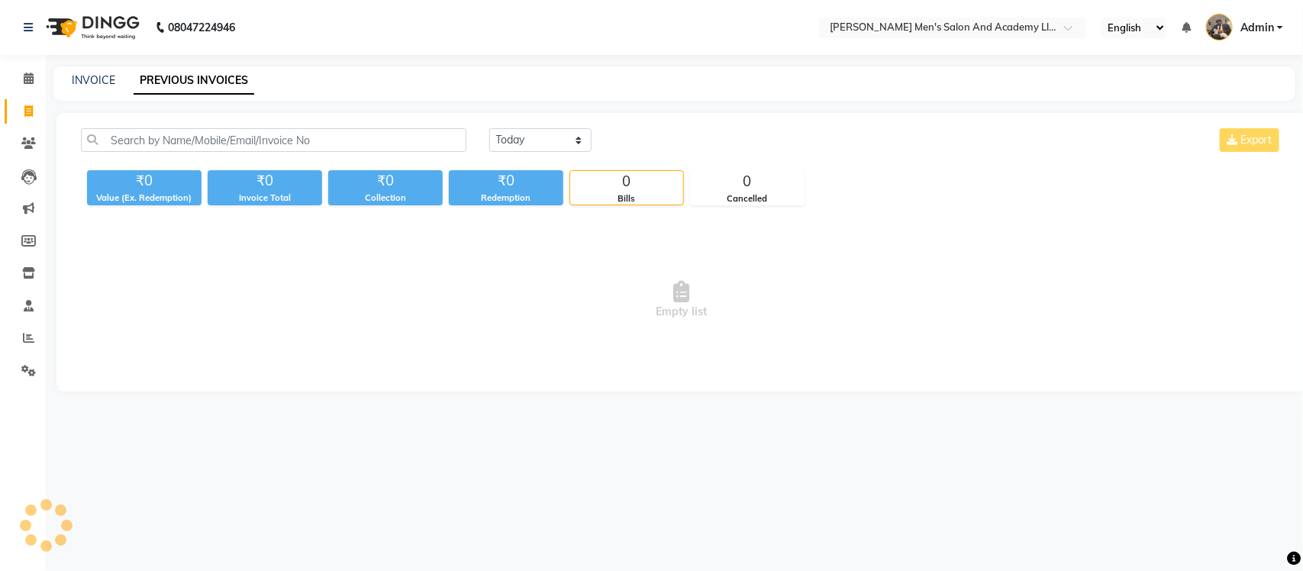
select select "en"
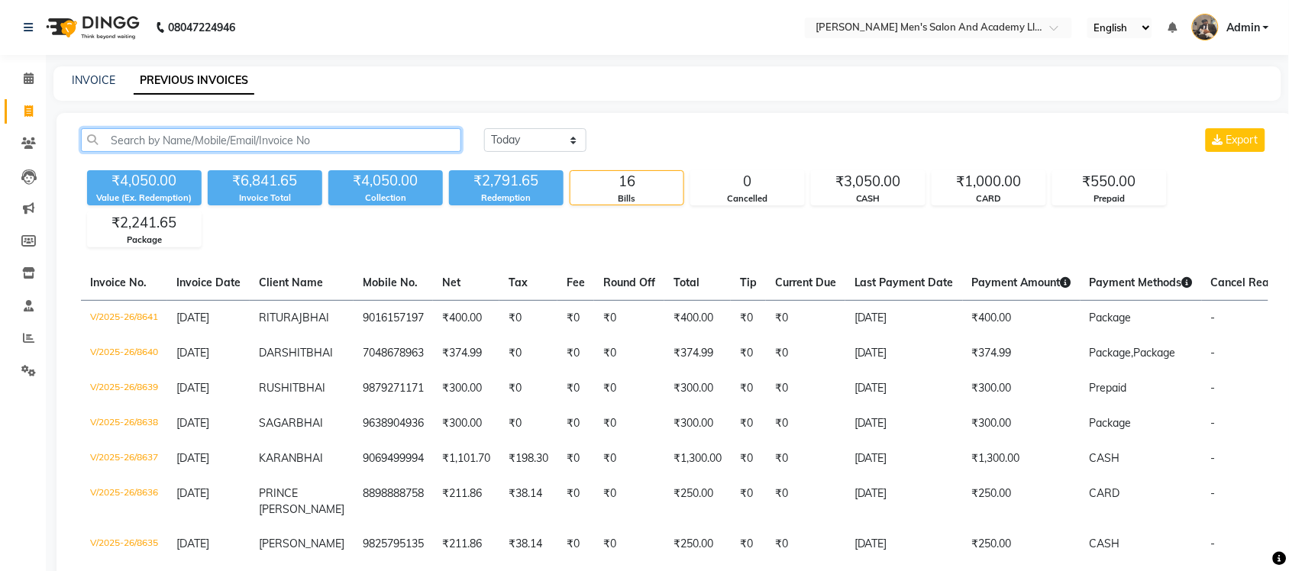
click at [185, 134] on input "text" at bounding box center [271, 140] width 380 height 24
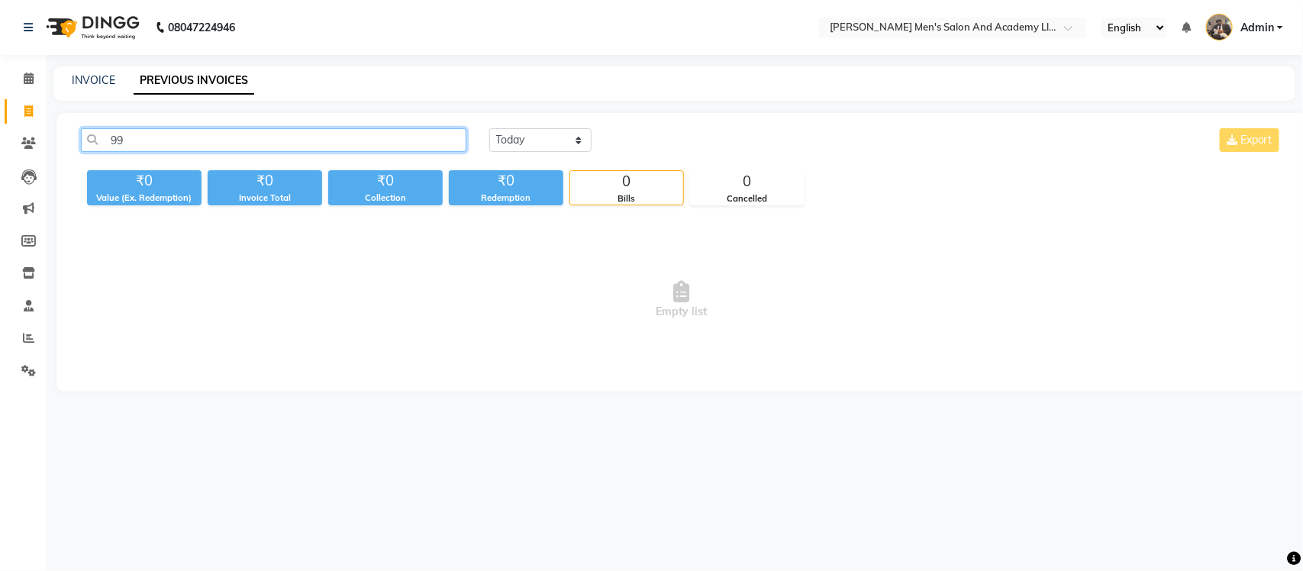
type input "9"
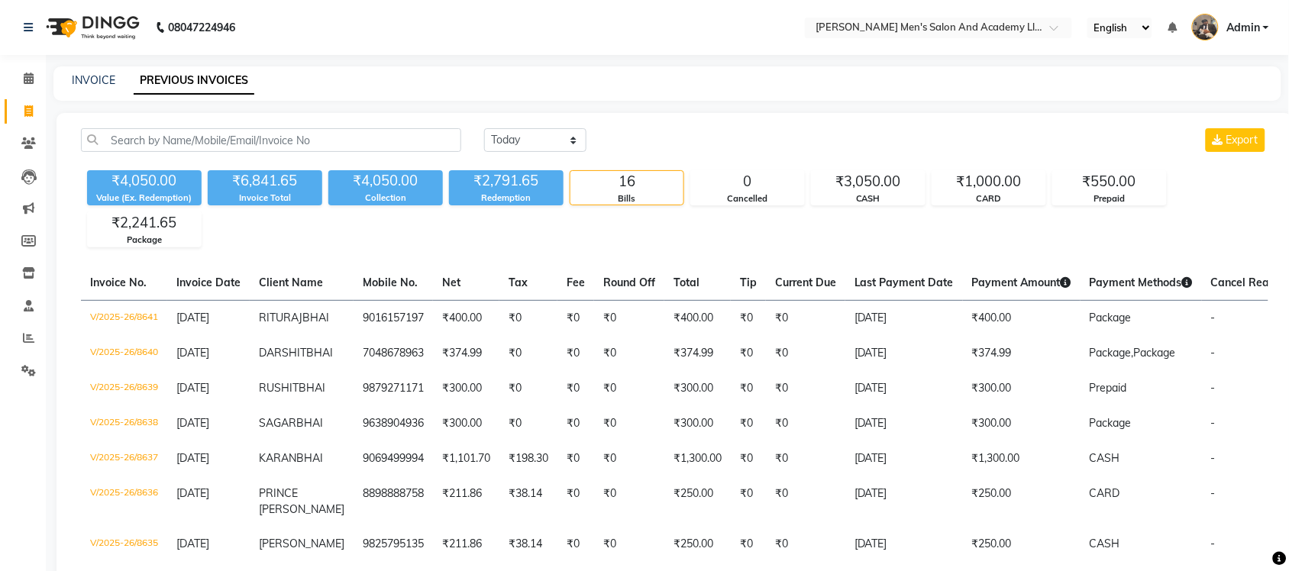
click at [97, 86] on div "INVOICE" at bounding box center [94, 81] width 44 height 16
click at [99, 84] on link "INVOICE" at bounding box center [94, 80] width 44 height 14
select select "service"
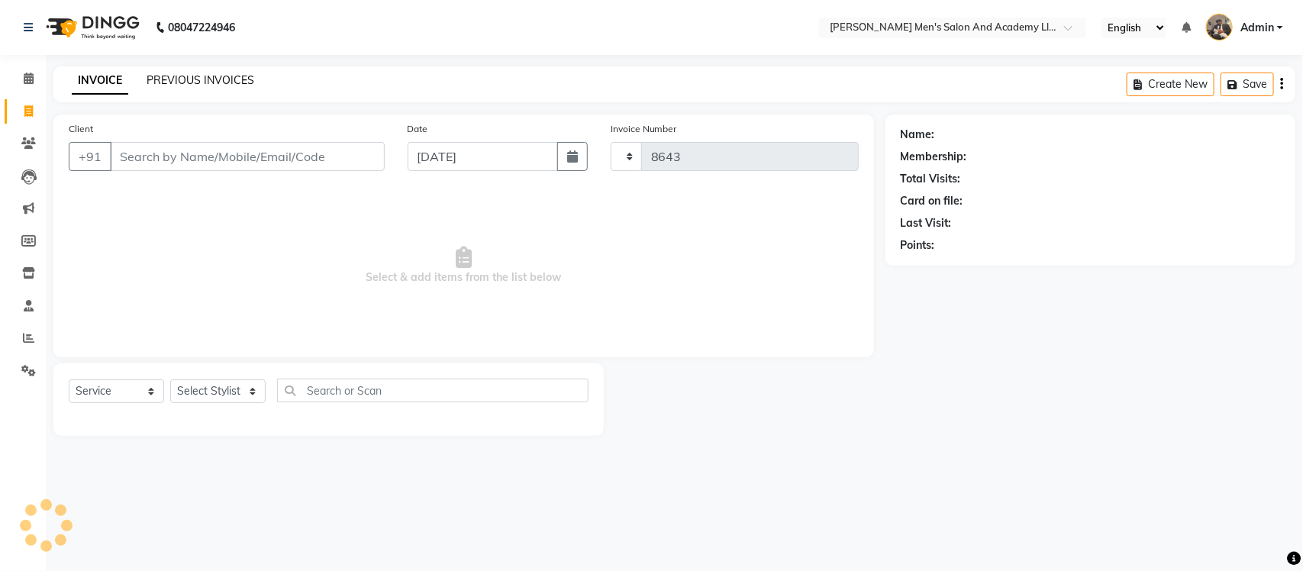
click at [176, 85] on link "PREVIOUS INVOICES" at bounding box center [201, 80] width 108 height 14
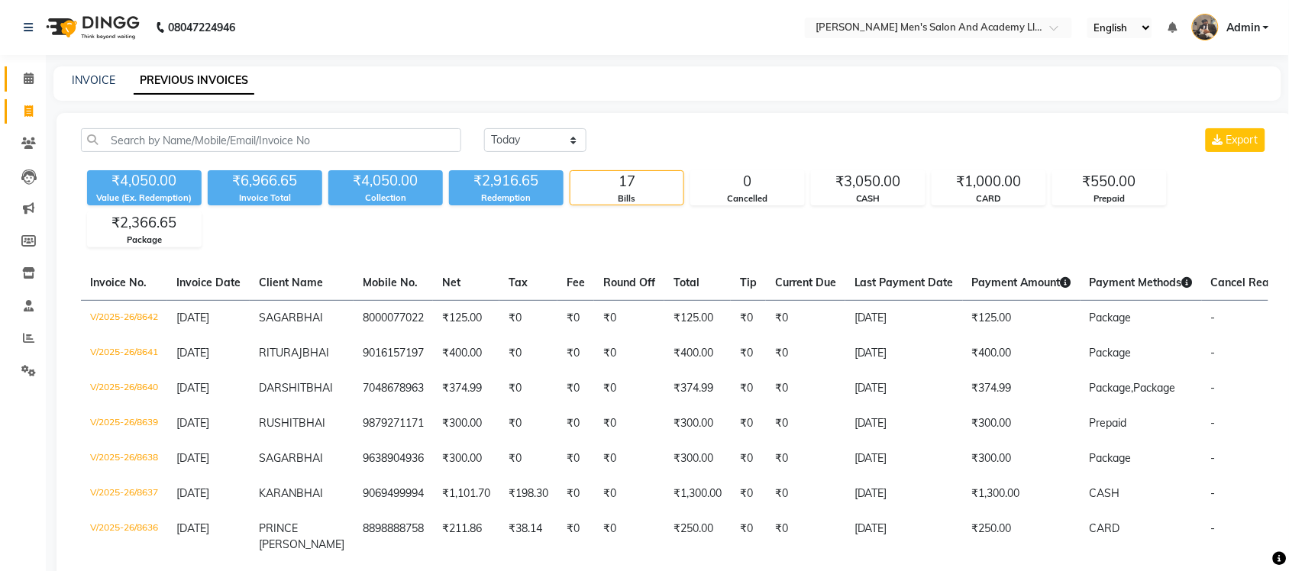
click at [23, 86] on span at bounding box center [28, 79] width 27 height 18
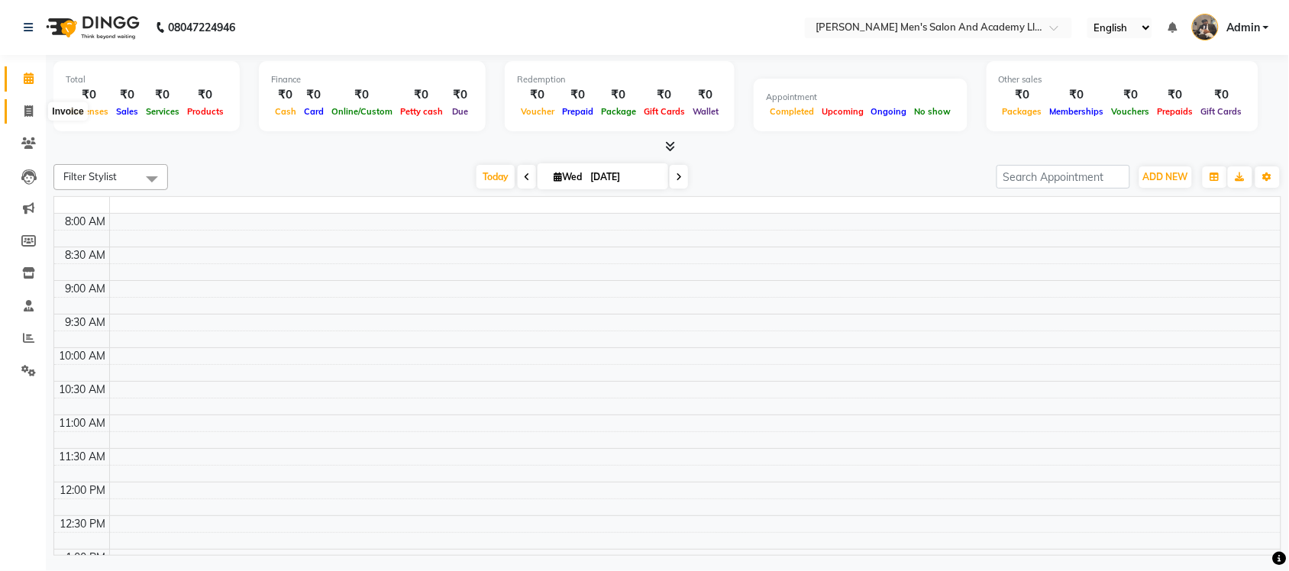
click at [27, 115] on icon at bounding box center [28, 110] width 8 height 11
select select "service"
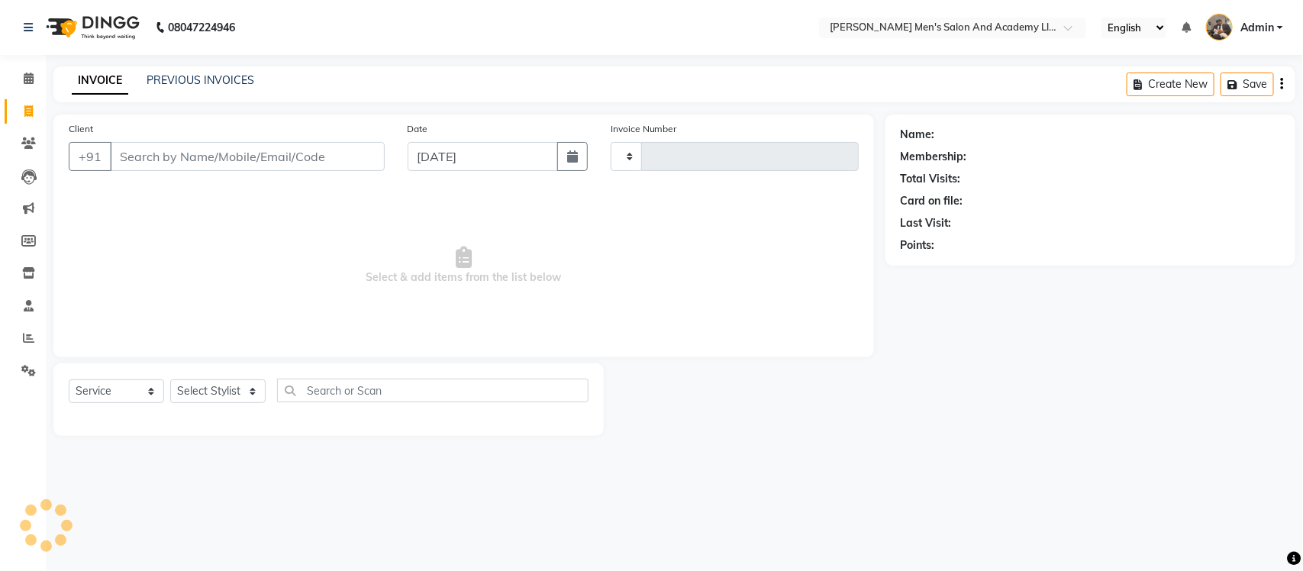
type input "8643"
select select "6752"
select select "membership"
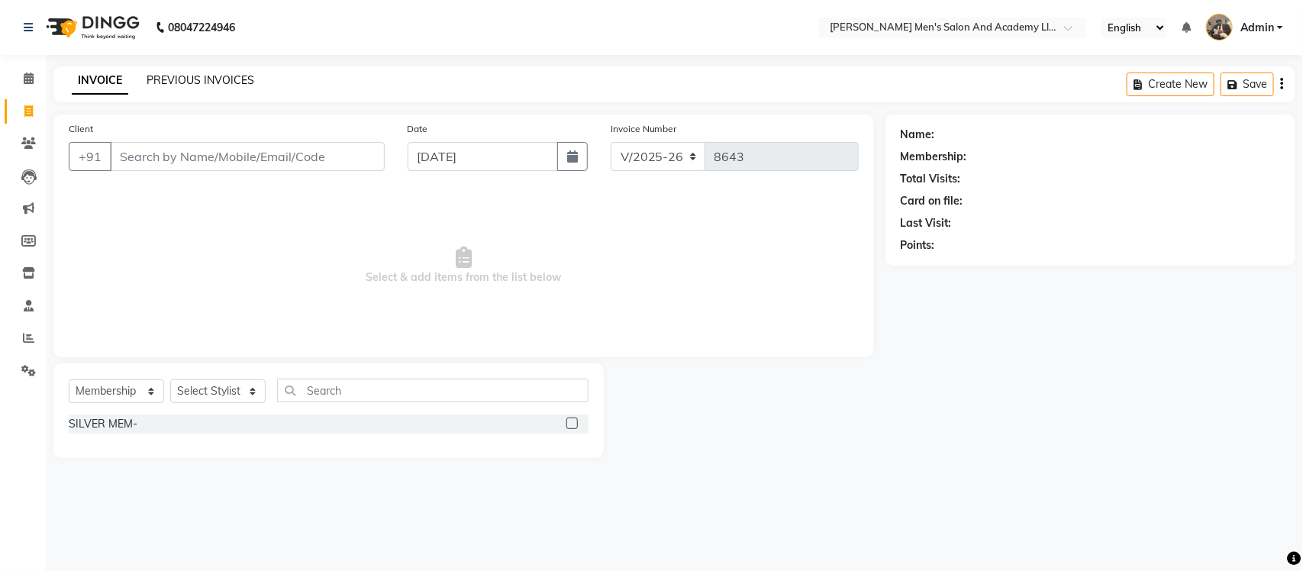
click at [147, 84] on link "PREVIOUS INVOICES" at bounding box center [201, 80] width 108 height 14
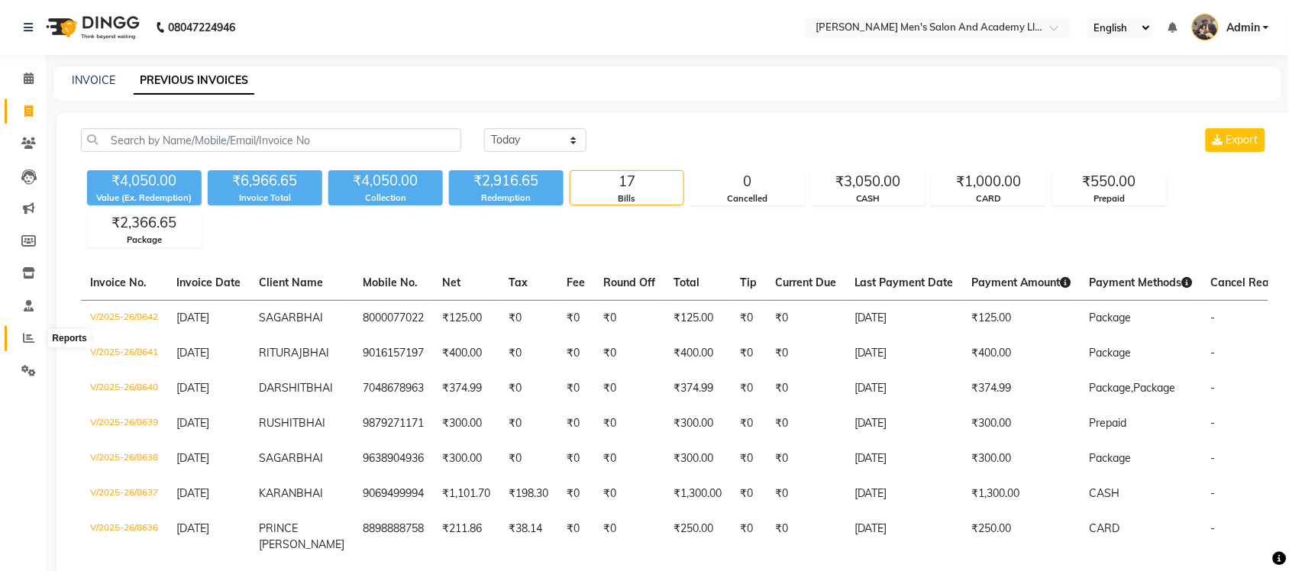
click at [18, 333] on span at bounding box center [28, 339] width 27 height 18
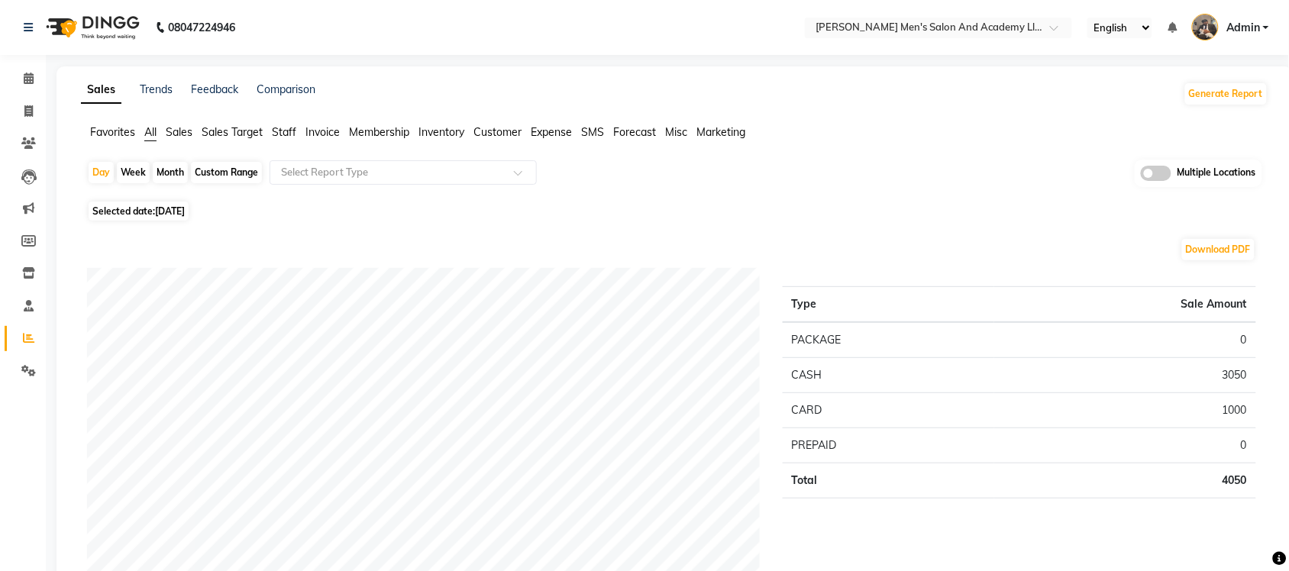
click at [1135, 173] on div "Multiple Locations" at bounding box center [1197, 173] width 127 height 27
click at [1142, 170] on span at bounding box center [1155, 173] width 31 height 15
click at [1140, 176] on input "checkbox" at bounding box center [1140, 176] width 0 height 0
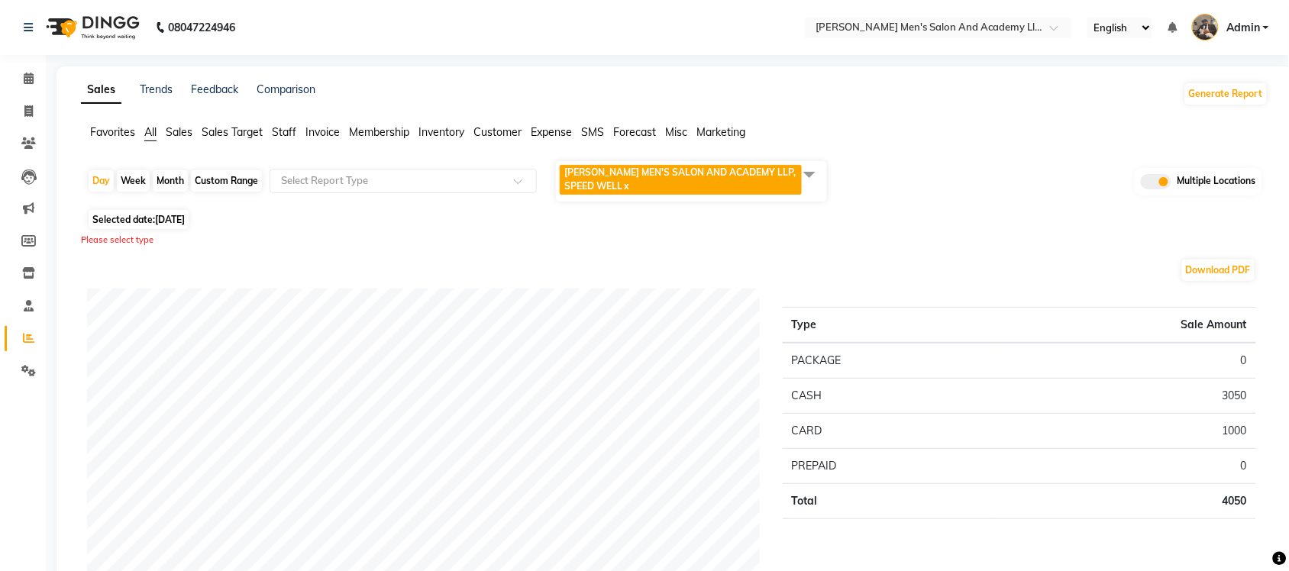
click at [233, 174] on div "Custom Range" at bounding box center [226, 180] width 71 height 21
select select "9"
select select "2025"
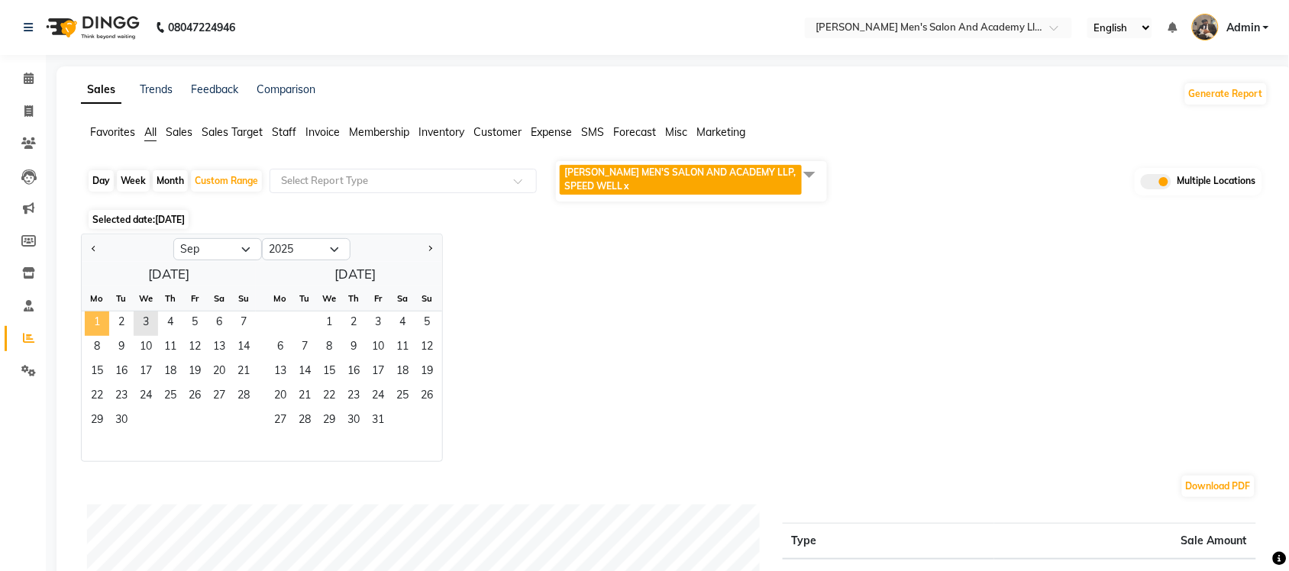
click at [93, 319] on span "1" at bounding box center [97, 323] width 24 height 24
click at [113, 319] on span "2" at bounding box center [121, 323] width 24 height 24
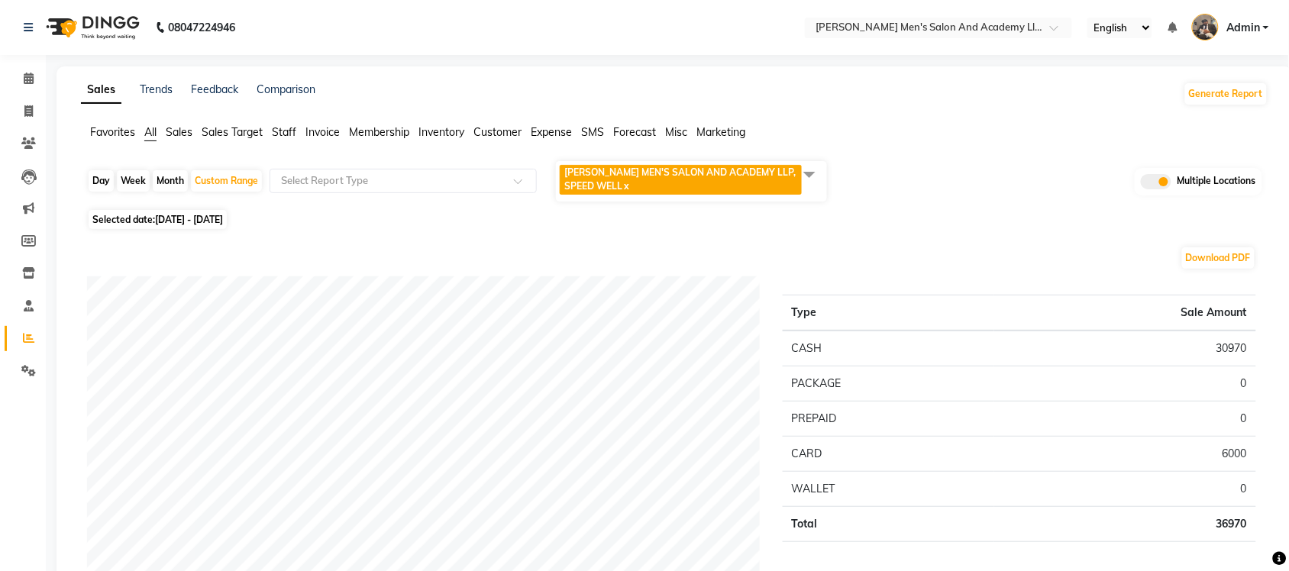
drag, startPoint x: 824, startPoint y: 159, endPoint x: 815, endPoint y: 168, distance: 13.5
click at [822, 160] on span at bounding box center [809, 174] width 31 height 29
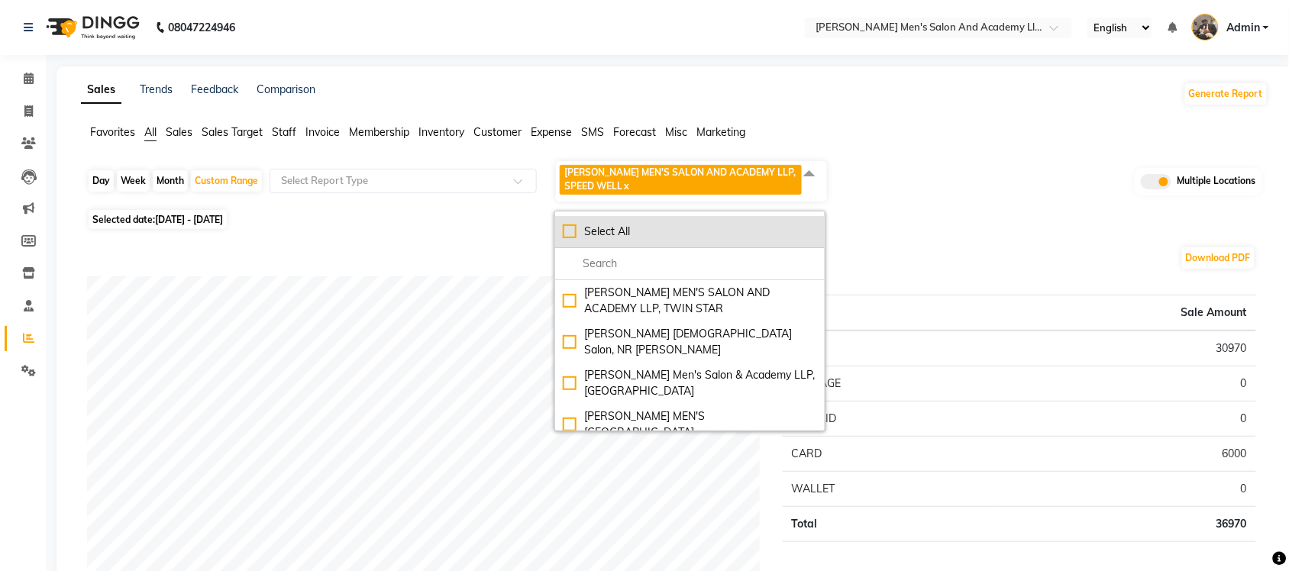
click at [569, 230] on div "Select All" at bounding box center [690, 232] width 254 height 16
checkbox input "true"
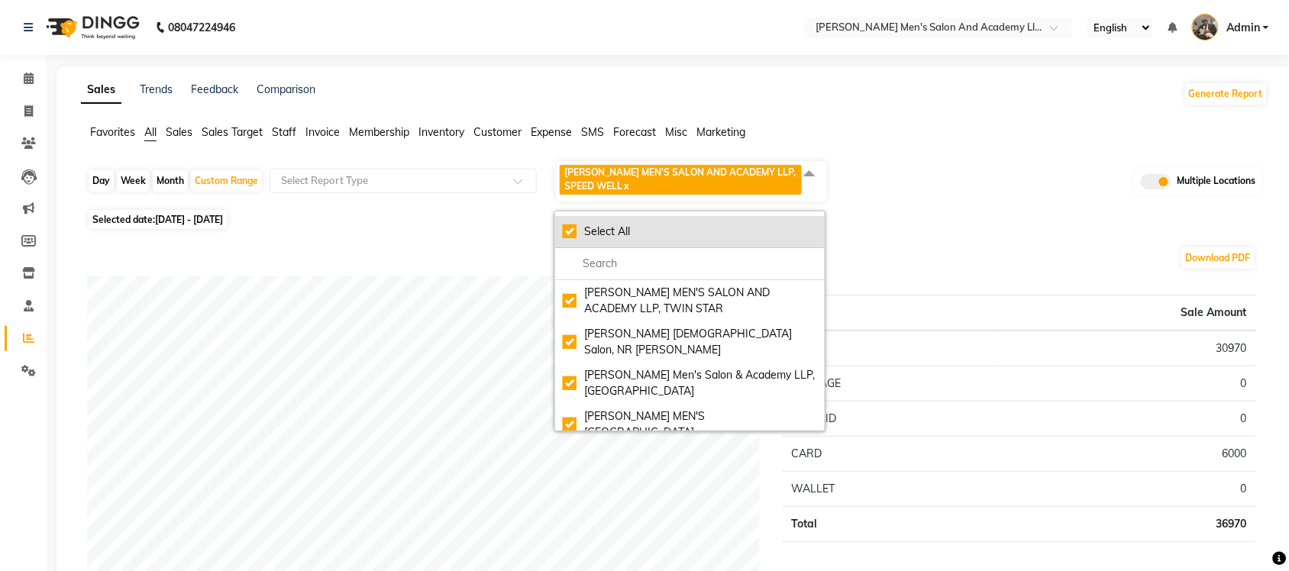
checkbox input "true"
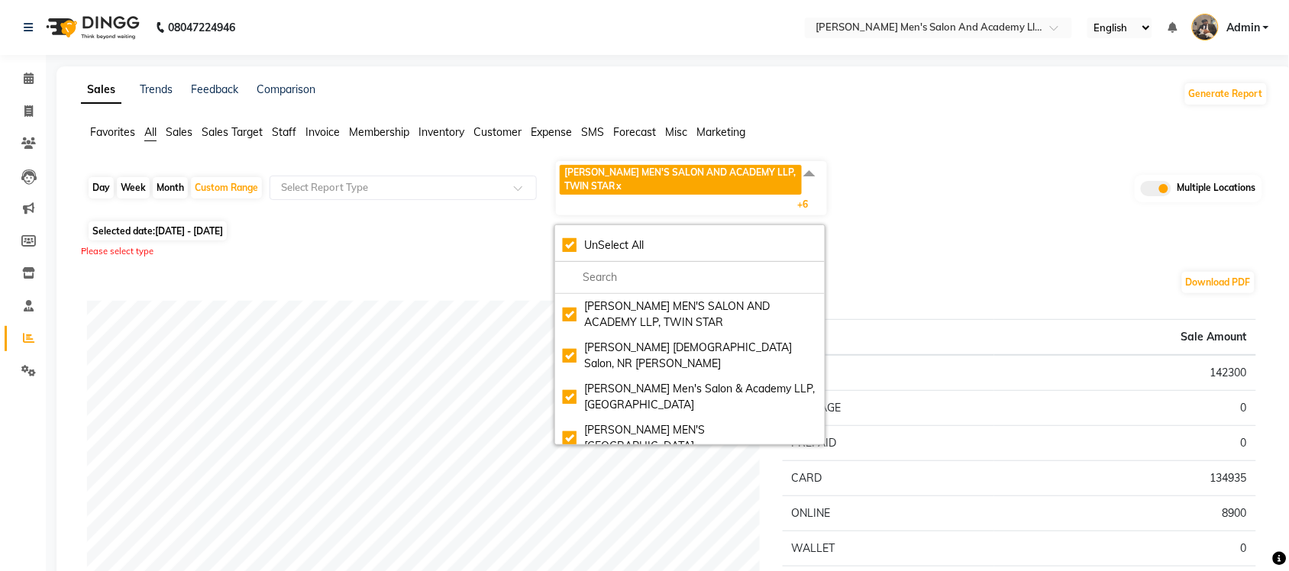
click at [183, 130] on span "Sales" at bounding box center [179, 132] width 27 height 14
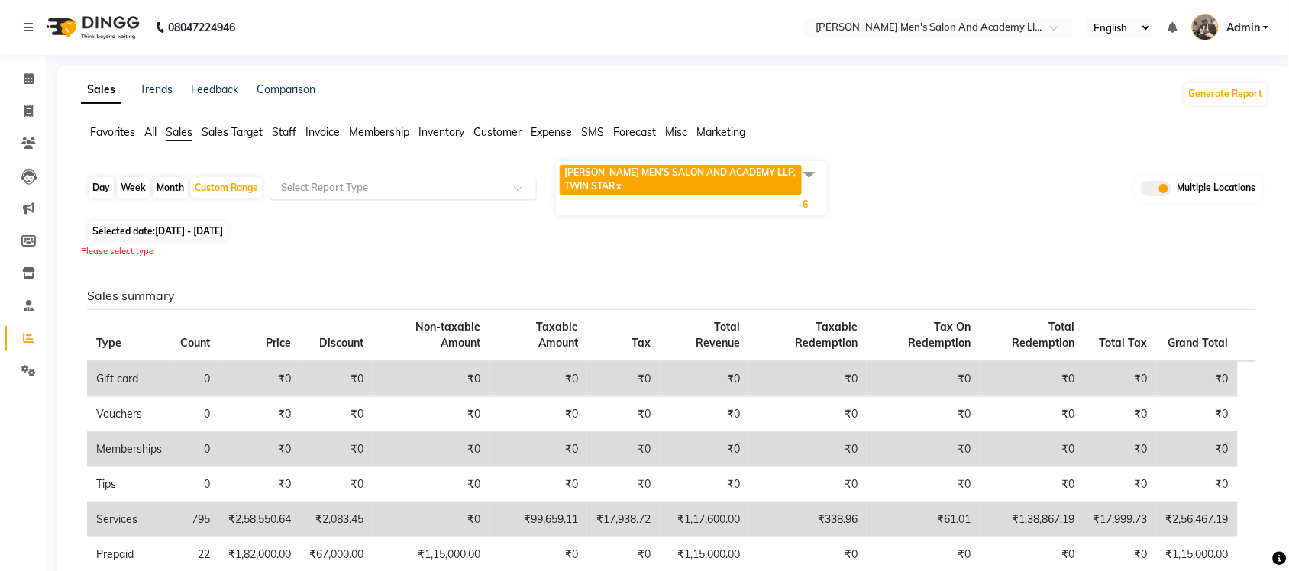
click at [351, 193] on input "text" at bounding box center [388, 187] width 220 height 15
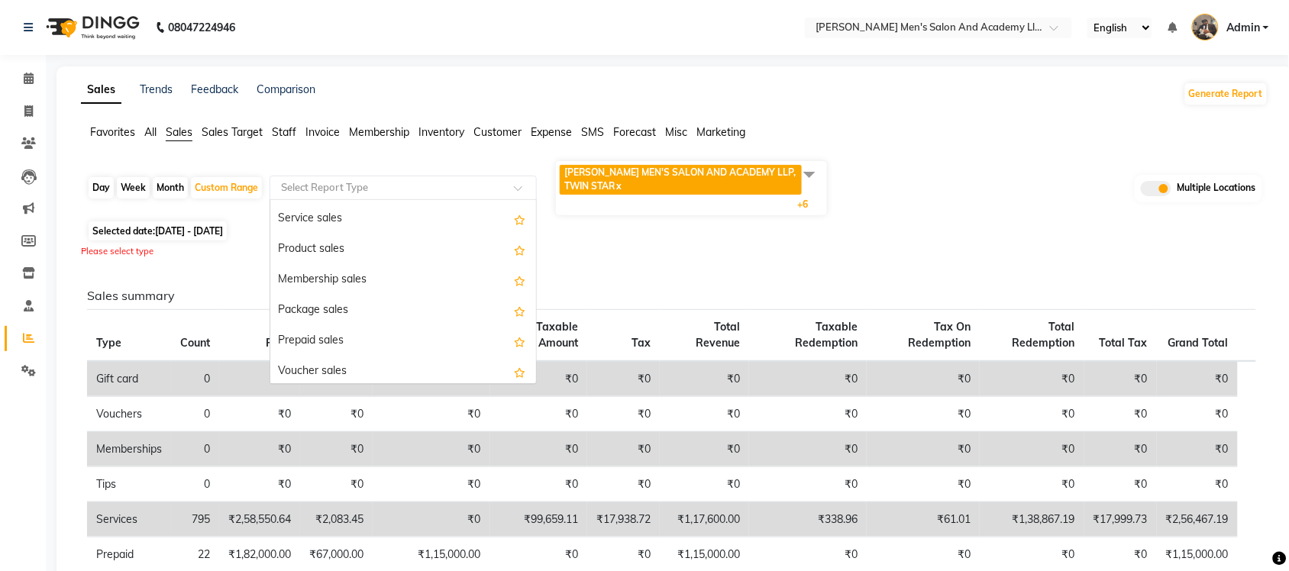
scroll to position [191, 0]
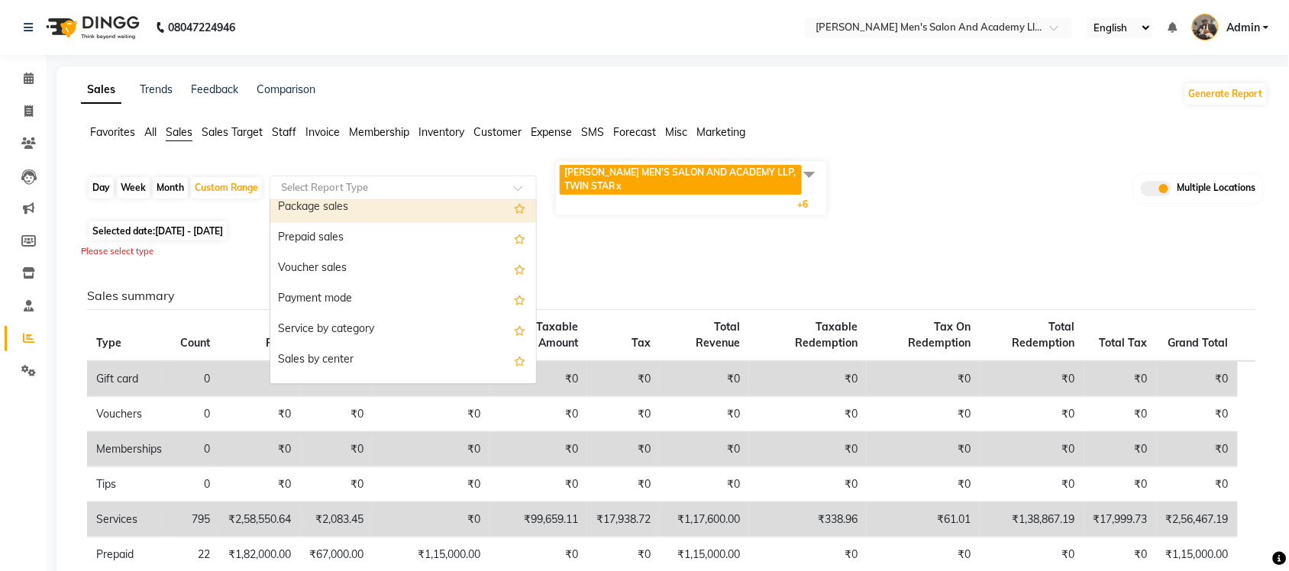
click at [418, 210] on div "Package sales" at bounding box center [403, 207] width 266 height 31
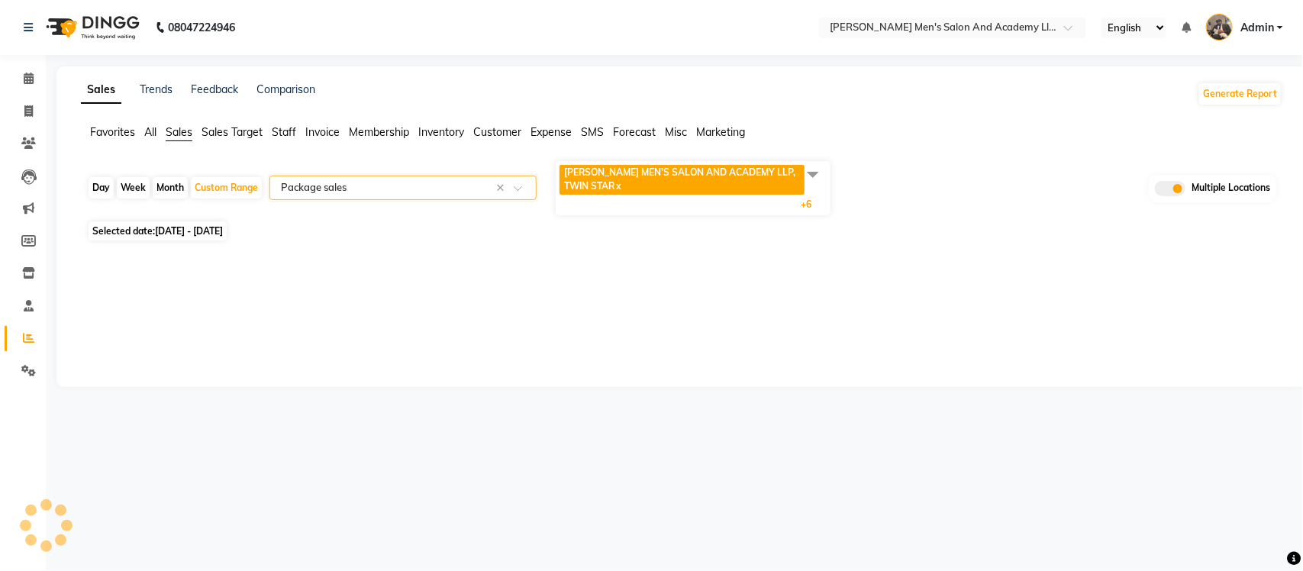
select select "full_report"
select select "csv"
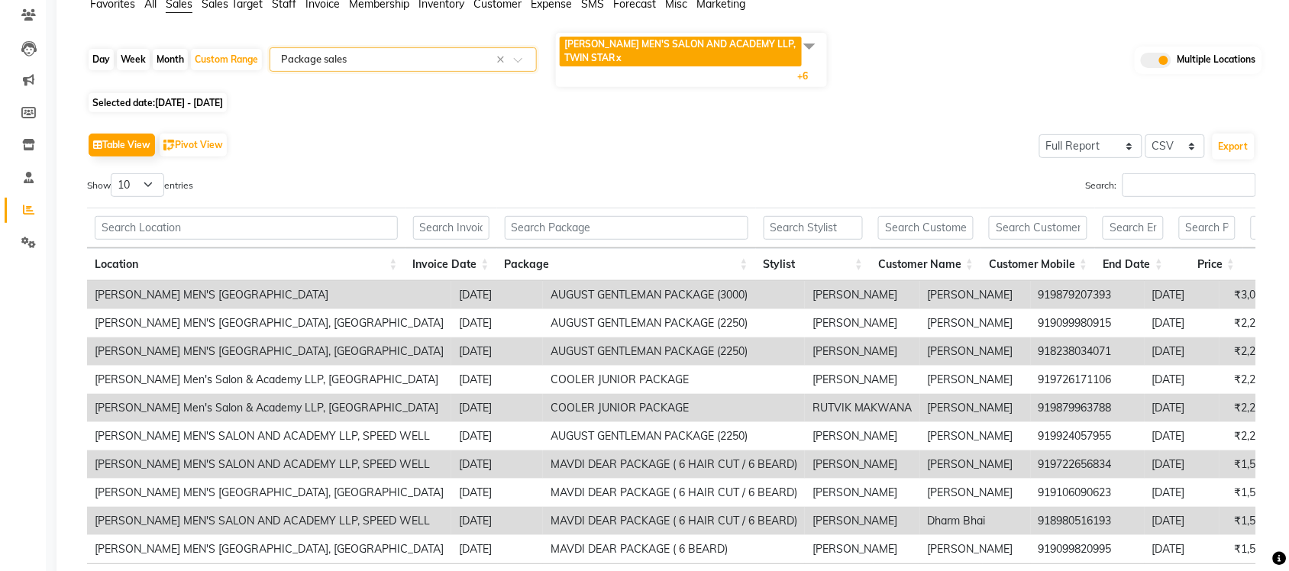
scroll to position [0, 0]
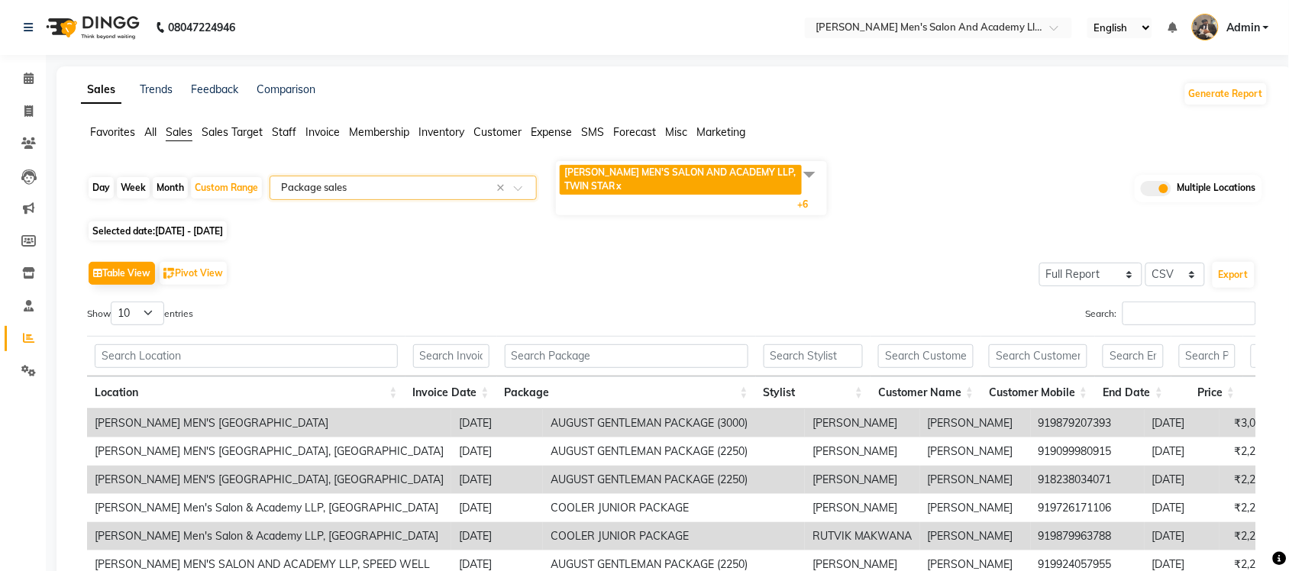
click at [433, 180] on input "text" at bounding box center [388, 187] width 220 height 15
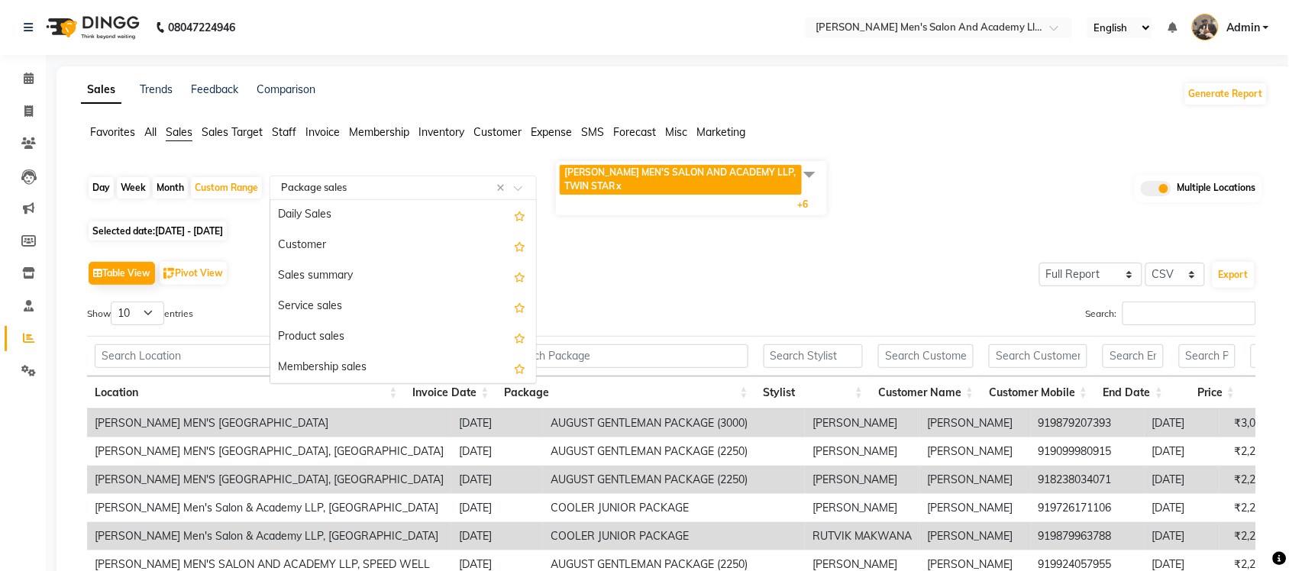
scroll to position [183, 0]
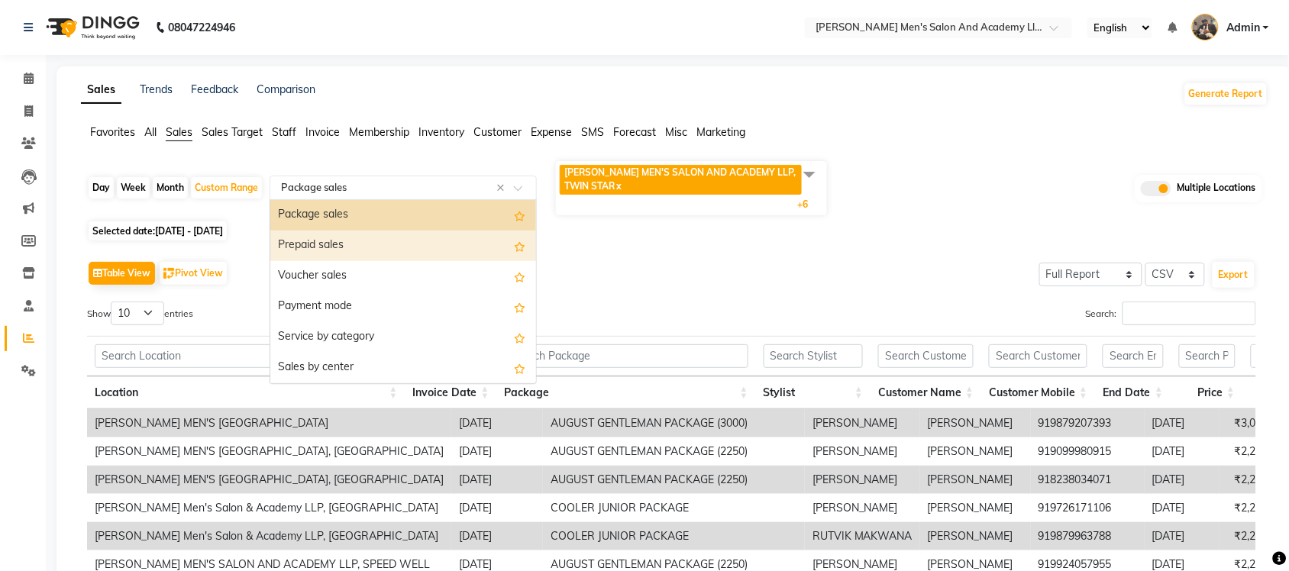
click at [393, 244] on div "Prepaid sales" at bounding box center [403, 246] width 266 height 31
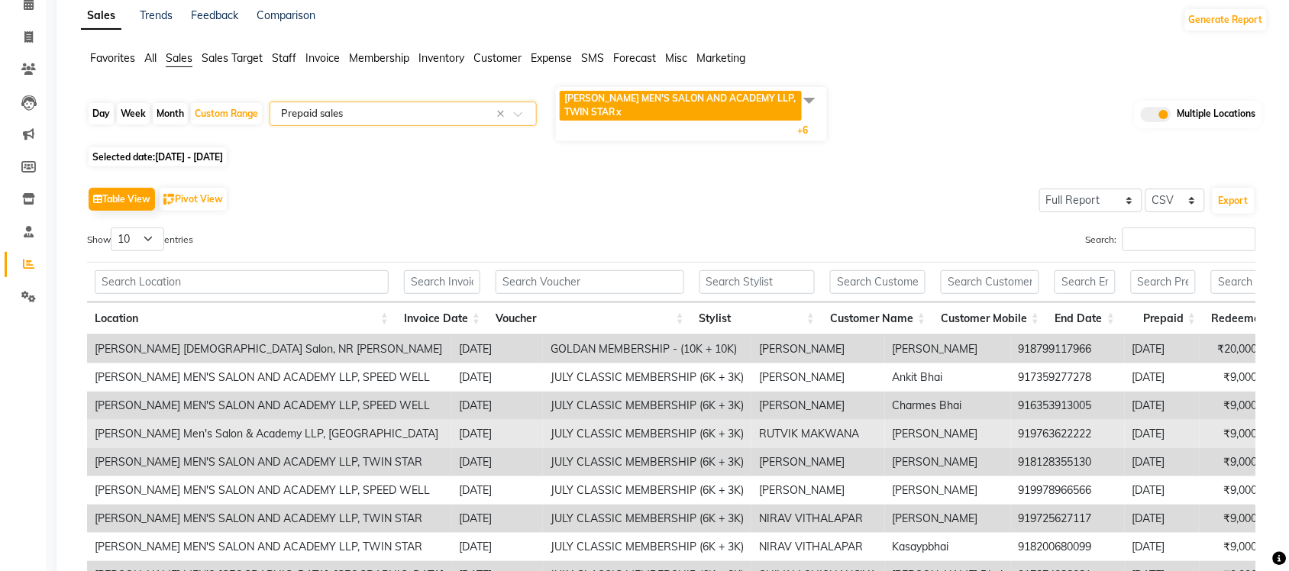
scroll to position [0, 0]
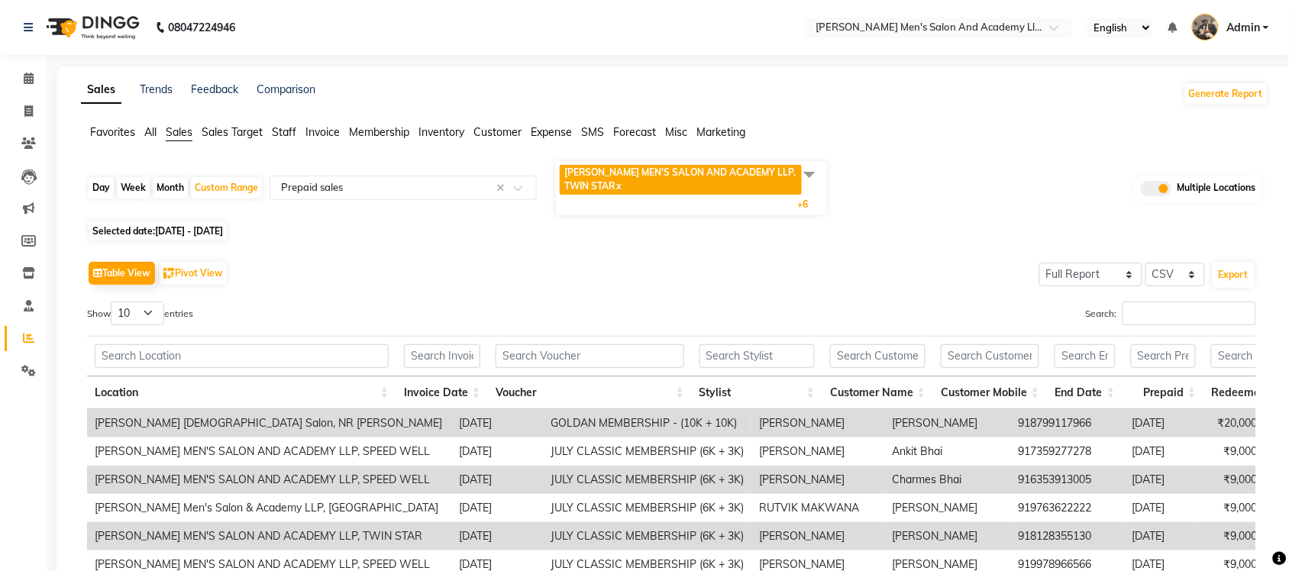
click at [884, 250] on div "Table View Pivot View Select Full Report Filtered Report Select CSV PDF Export …" at bounding box center [671, 507] width 1193 height 524
click at [865, 223] on div "Selected date: 01-09-2025 - 02-09-2025" at bounding box center [677, 231] width 1181 height 16
click at [25, 111] on icon at bounding box center [28, 110] width 8 height 11
select select "service"
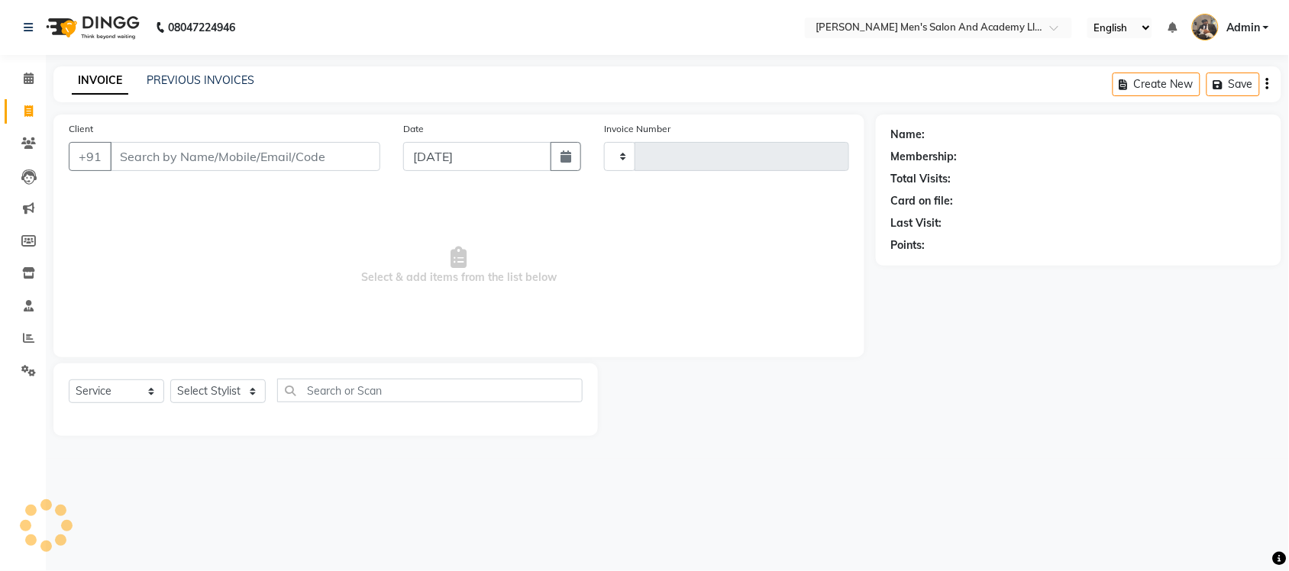
type input "8644"
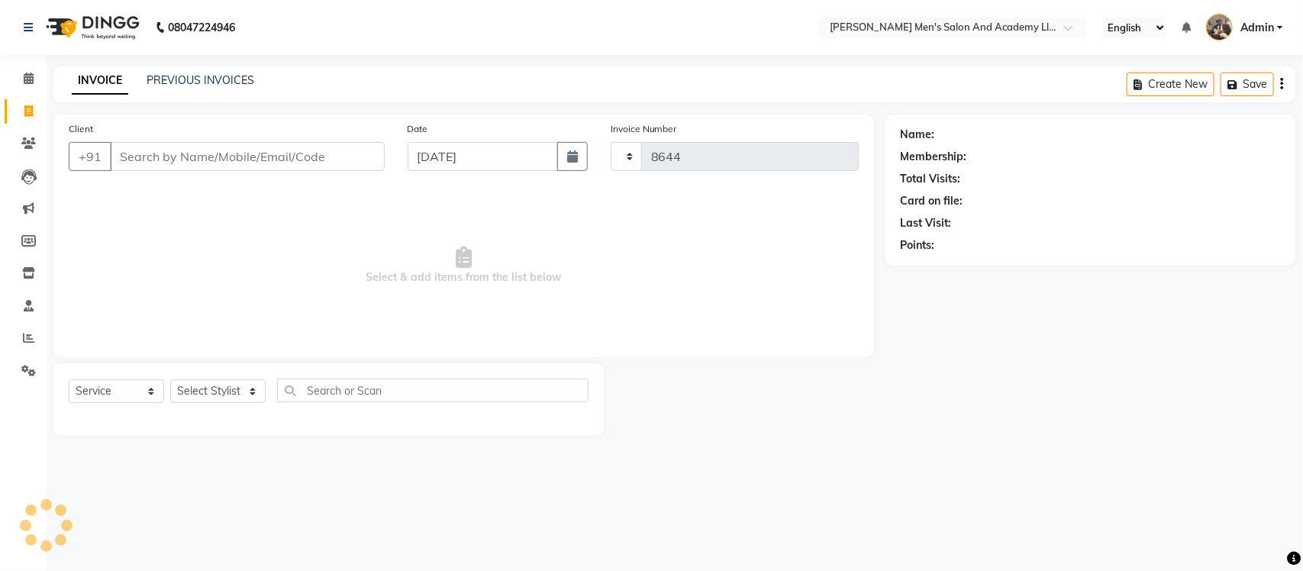
select select "6752"
click at [188, 73] on link "PREVIOUS INVOICES" at bounding box center [201, 80] width 108 height 14
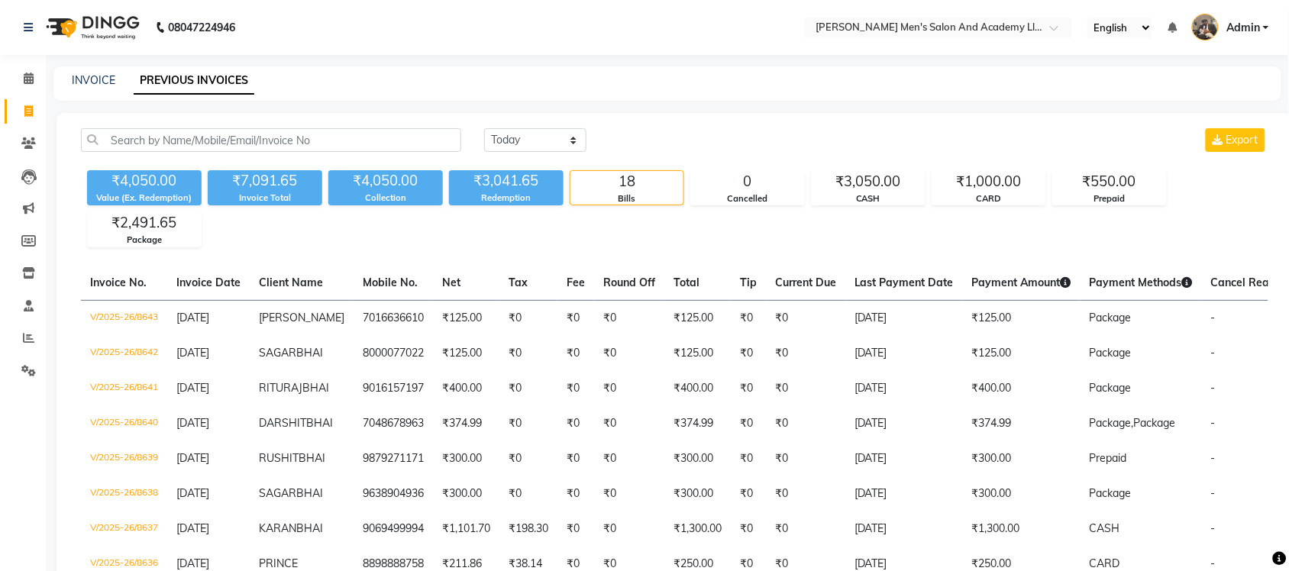
click at [99, 73] on div "INVOICE" at bounding box center [94, 81] width 44 height 16
click at [103, 73] on link "INVOICE" at bounding box center [94, 80] width 44 height 14
select select "service"
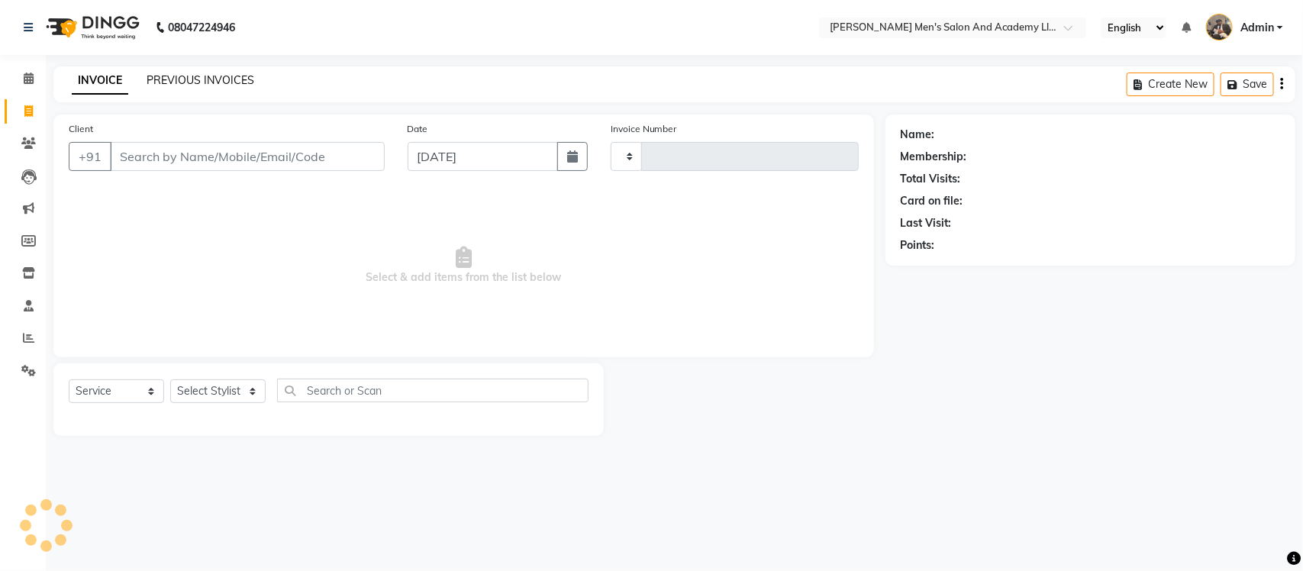
click at [187, 76] on link "PREVIOUS INVOICES" at bounding box center [201, 80] width 108 height 14
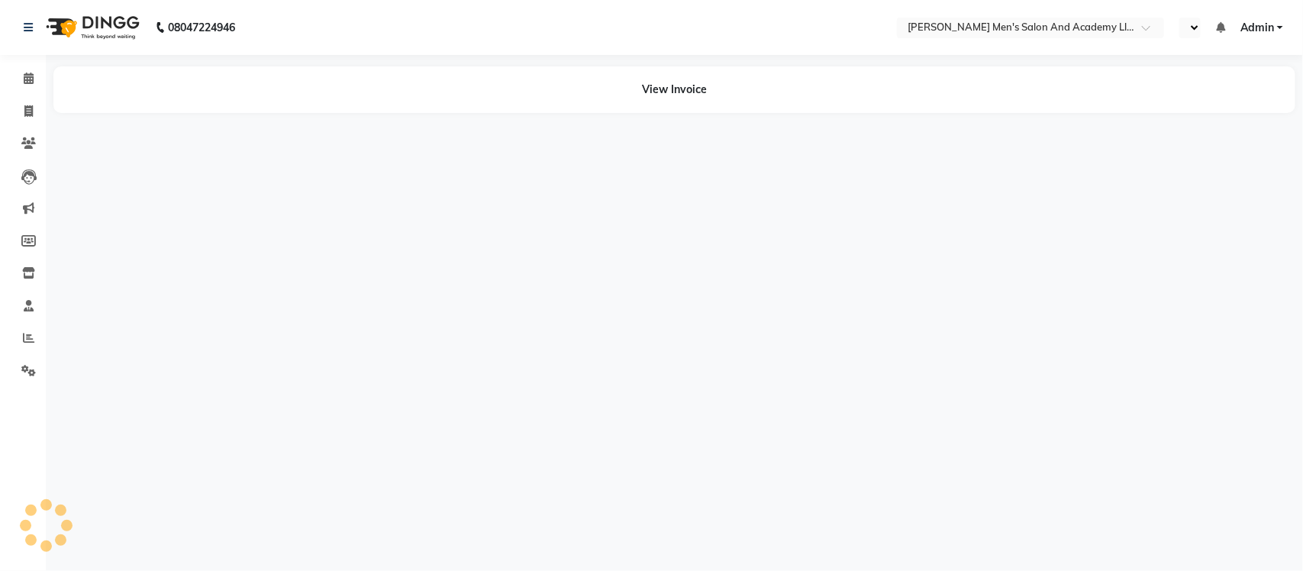
select select "en"
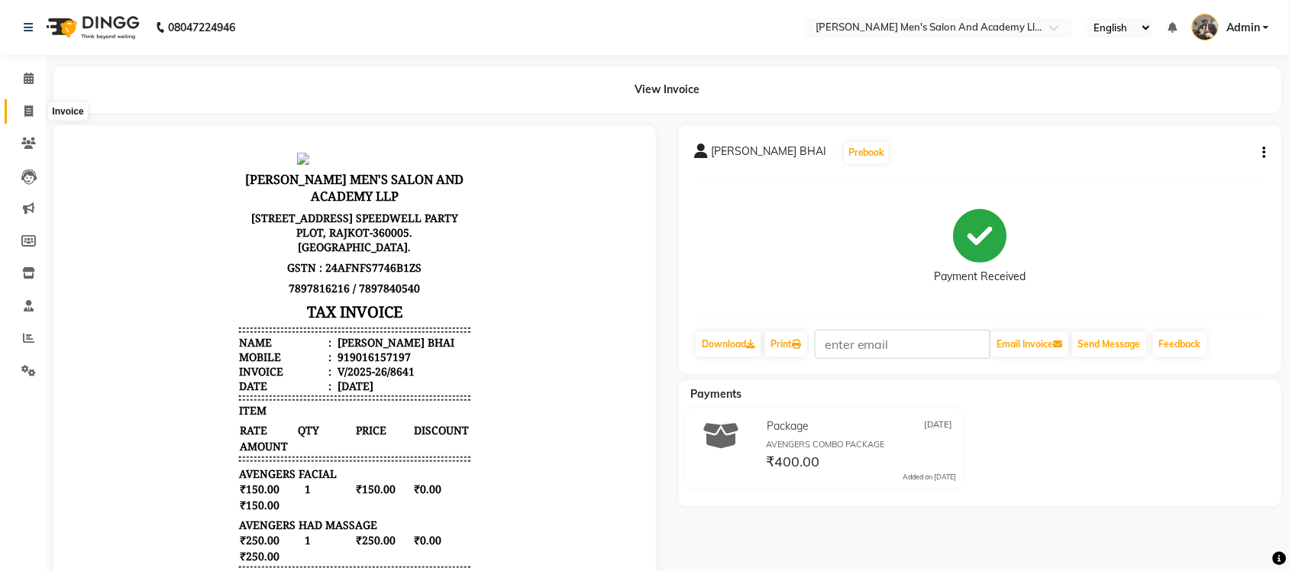
click at [27, 108] on icon at bounding box center [28, 110] width 8 height 11
select select "service"
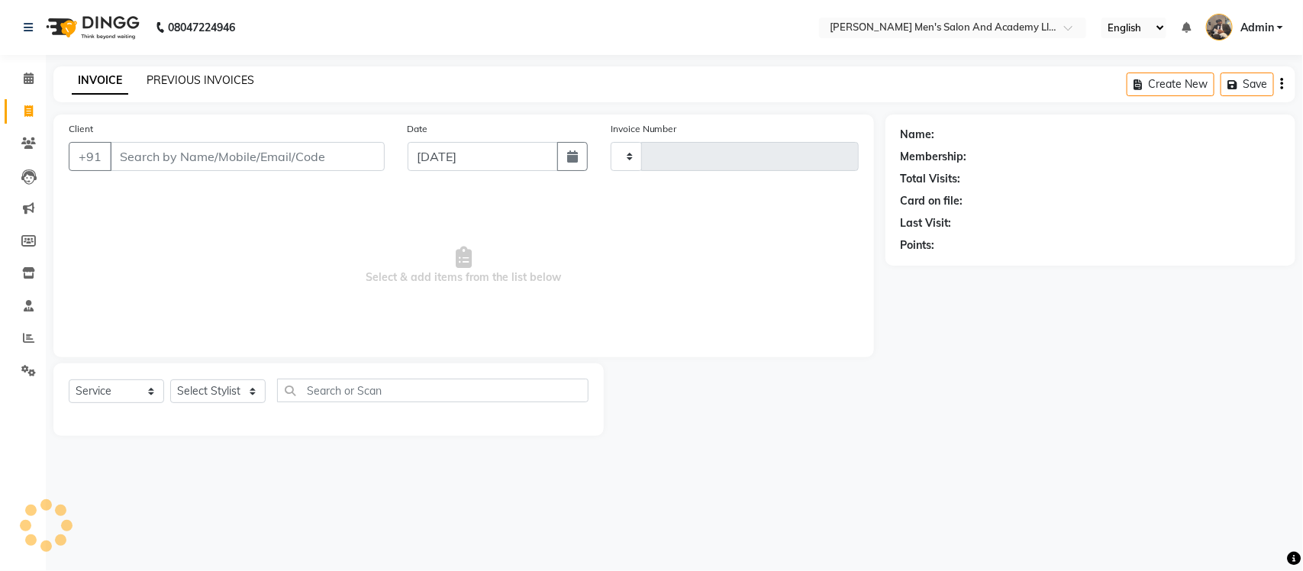
click at [159, 79] on link "PREVIOUS INVOICES" at bounding box center [201, 80] width 108 height 14
